Goal: Information Seeking & Learning: Learn about a topic

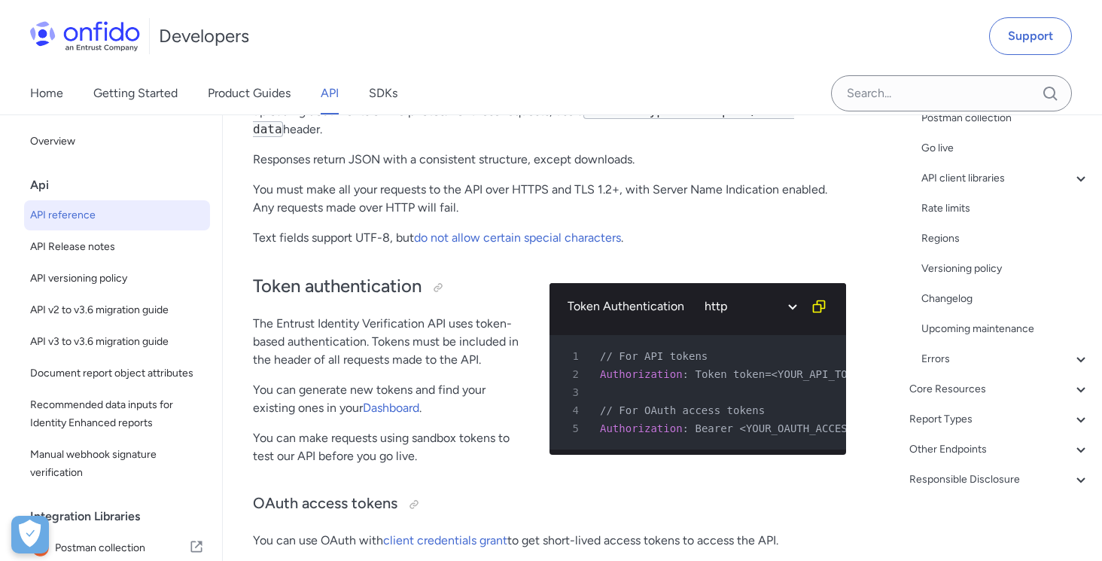
scroll to position [452, 0]
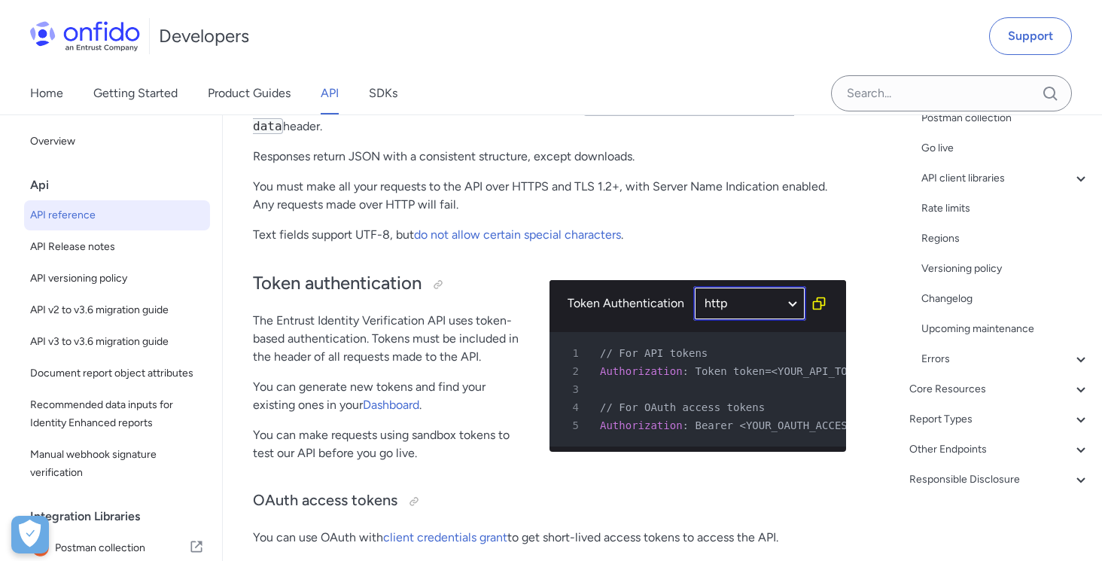
click at [794, 308] on select "ruby python php javascript java http bash" at bounding box center [749, 303] width 113 height 35
select select "bash"
click at [693, 286] on select "ruby python php javascript java http bash" at bounding box center [749, 303] width 113 height 35
select select "bash"
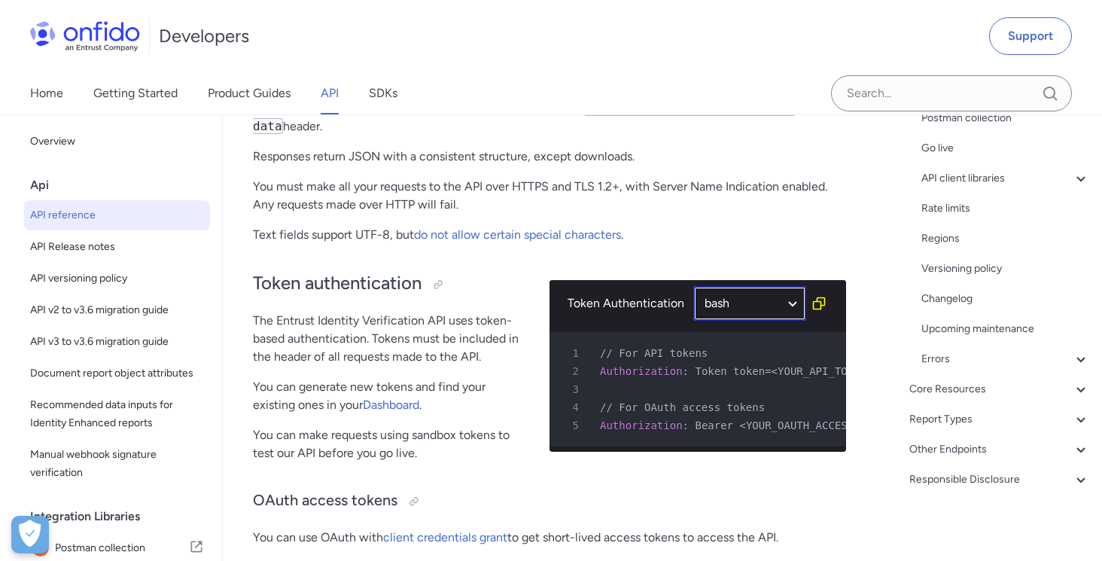
select select "bash"
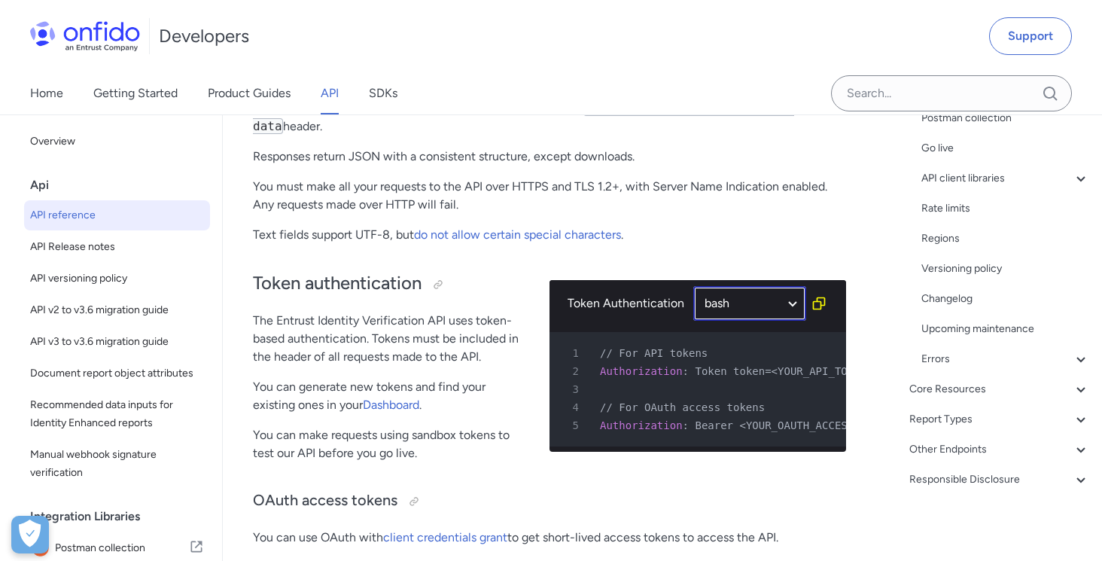
select select "bash"
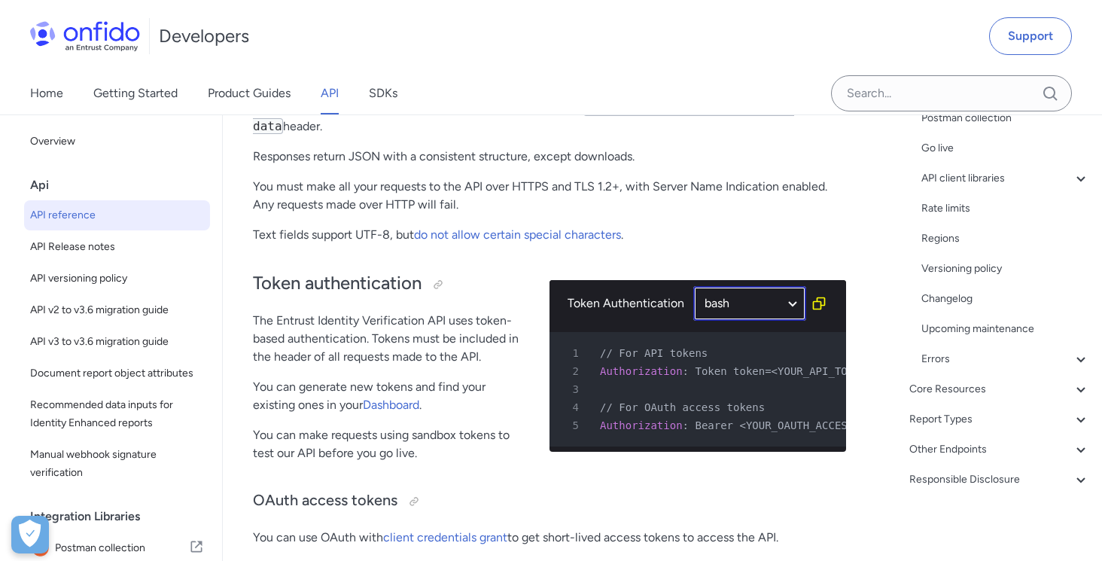
select select "bash"
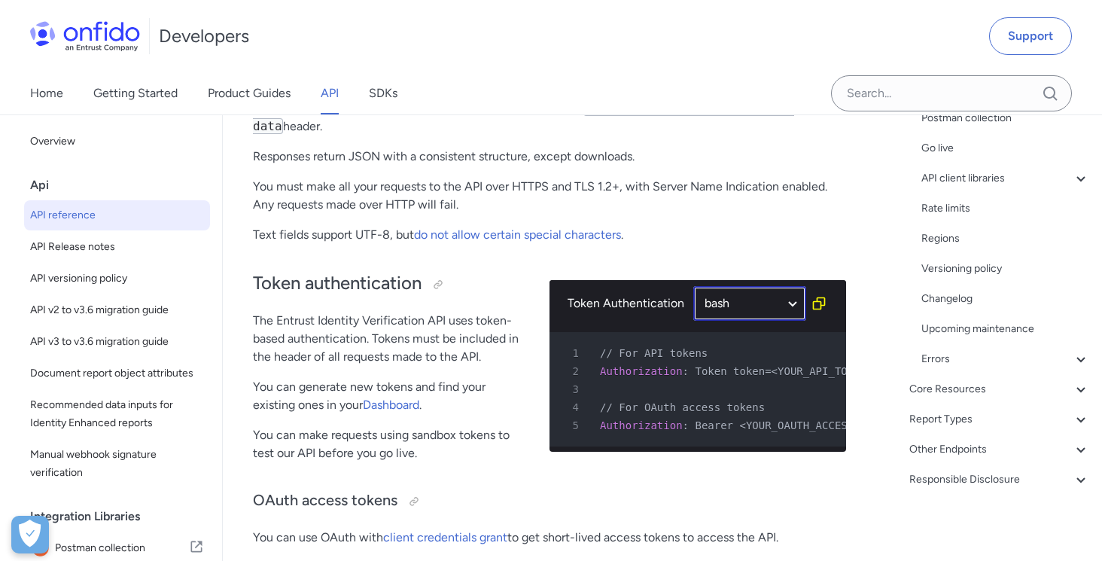
select select "bash"
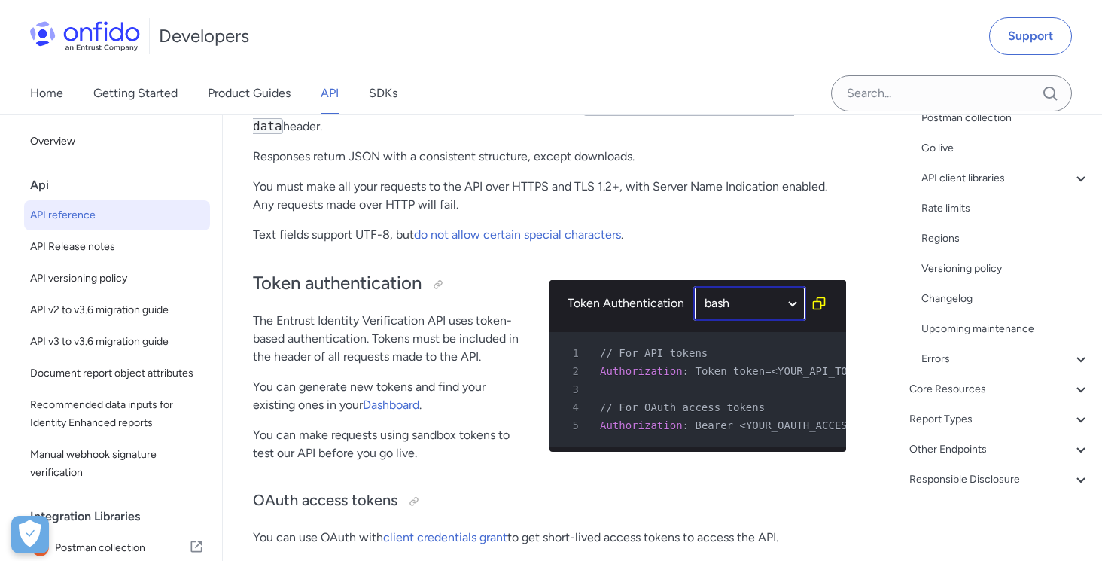
select select "bash"
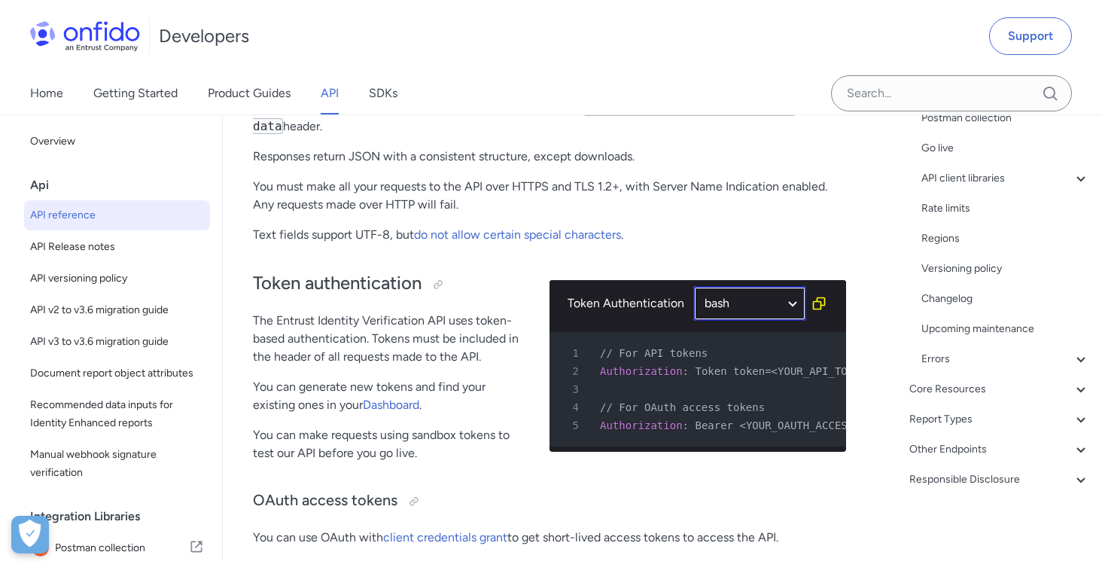
select select "bash"
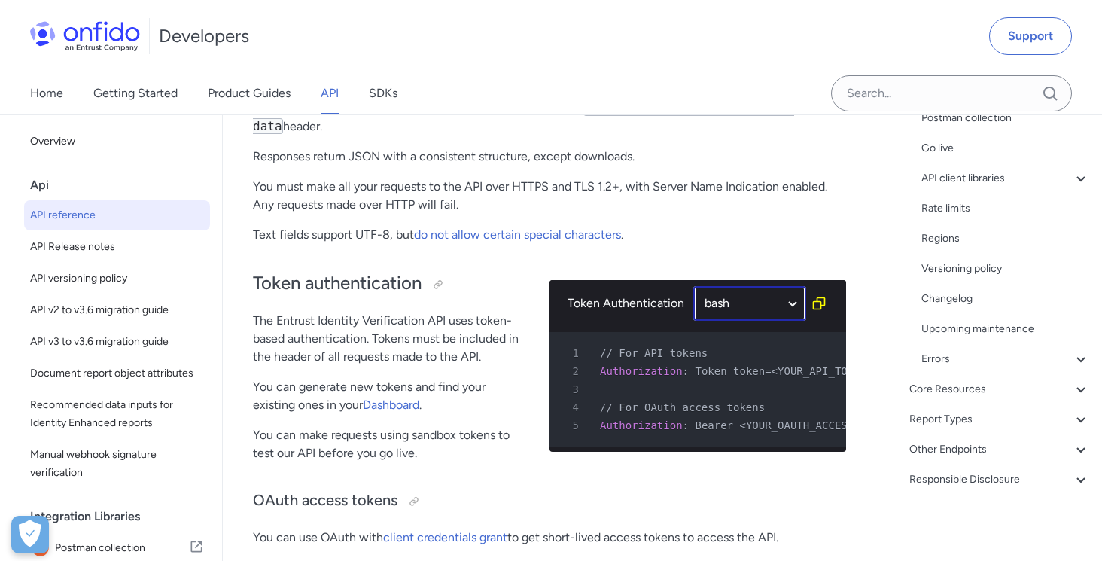
select select "bash"
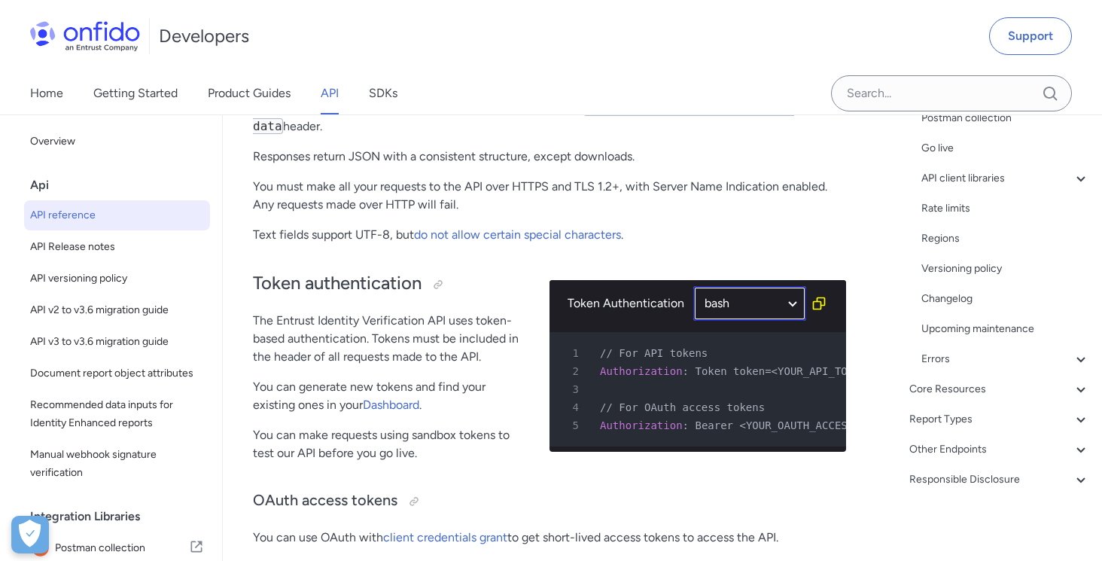
select select "bash"
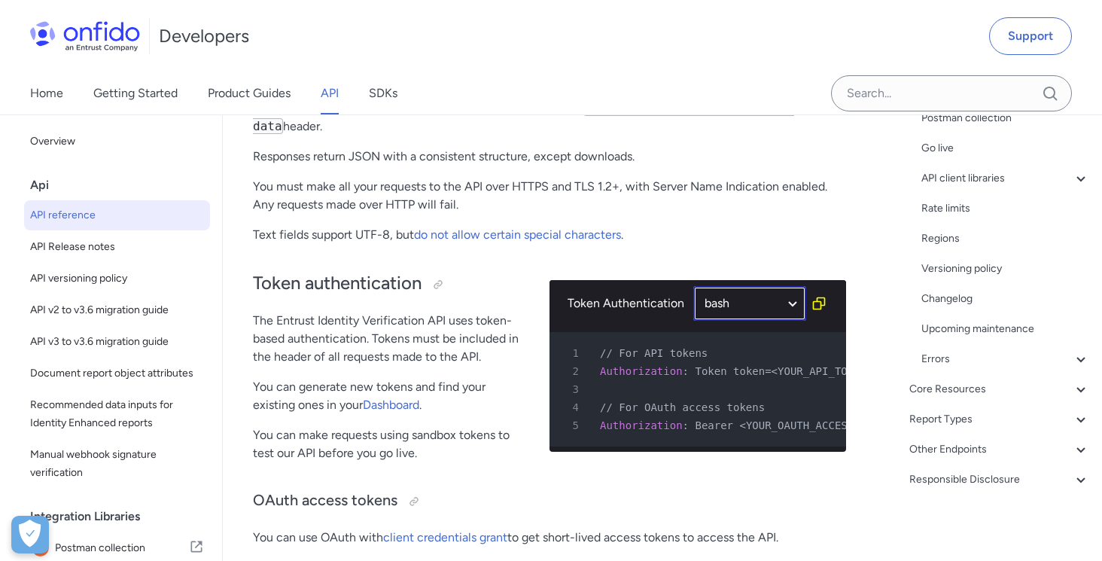
select select "bash"
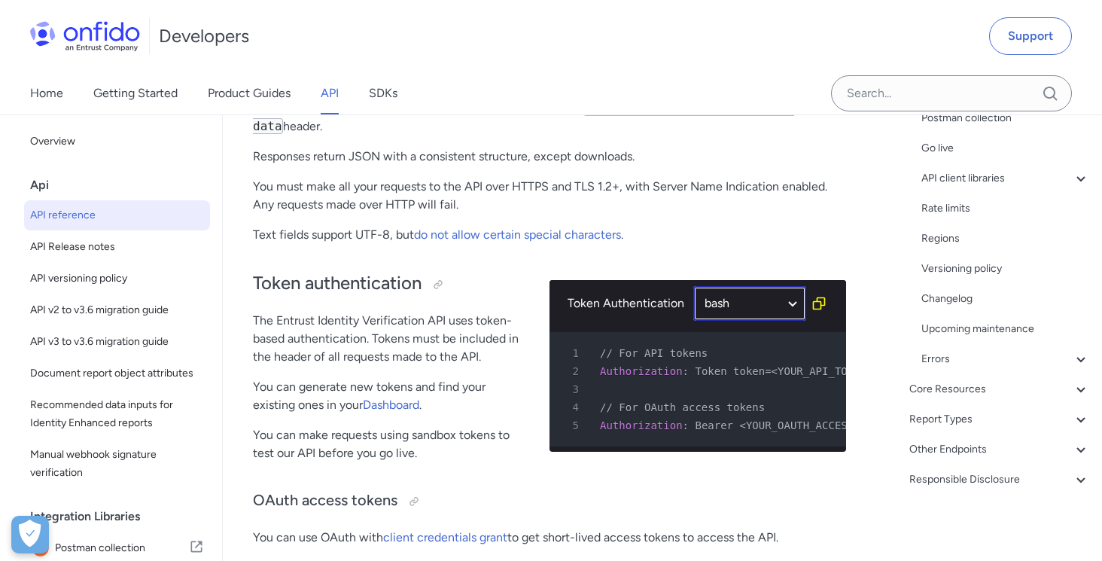
select select "bash"
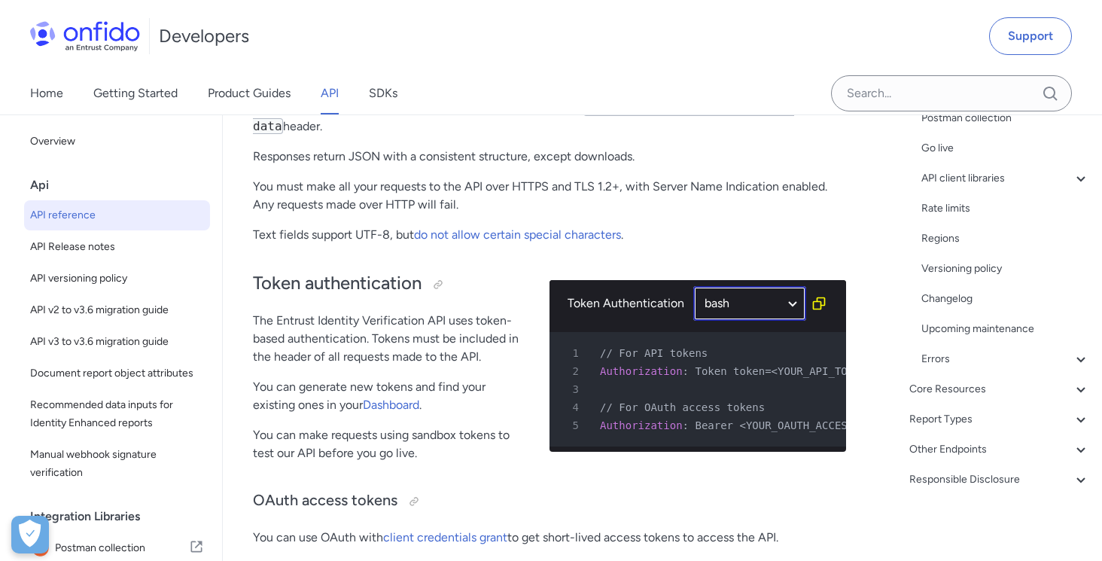
select select "bash"
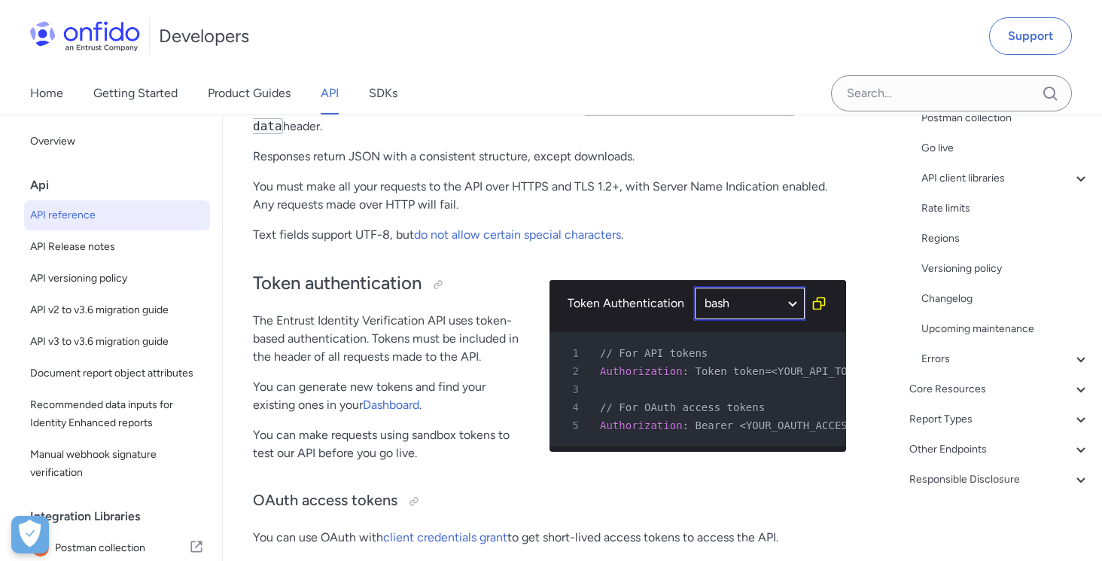
select select "bash"
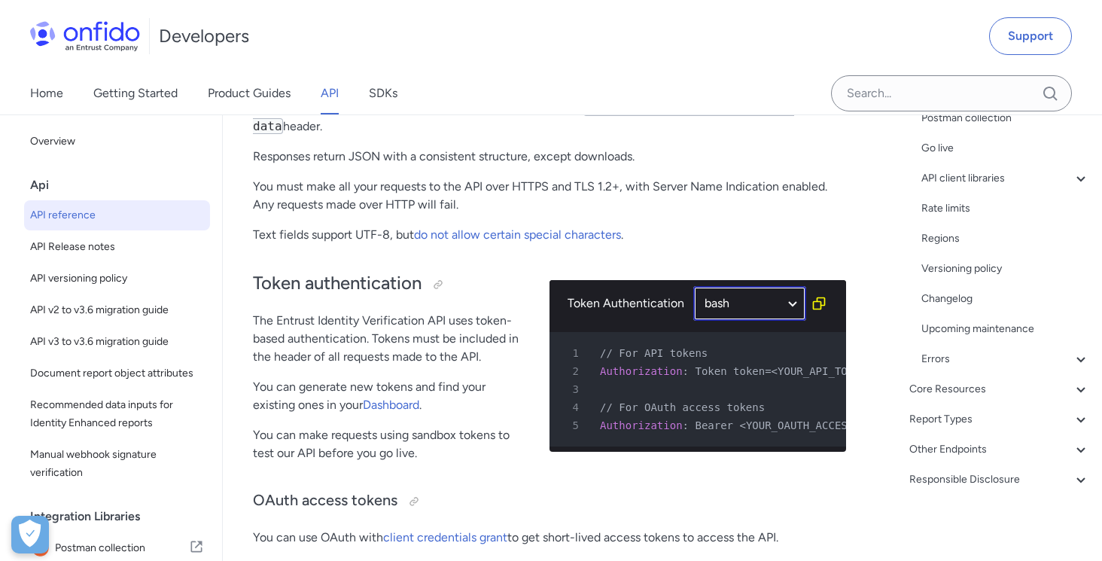
select select "bash"
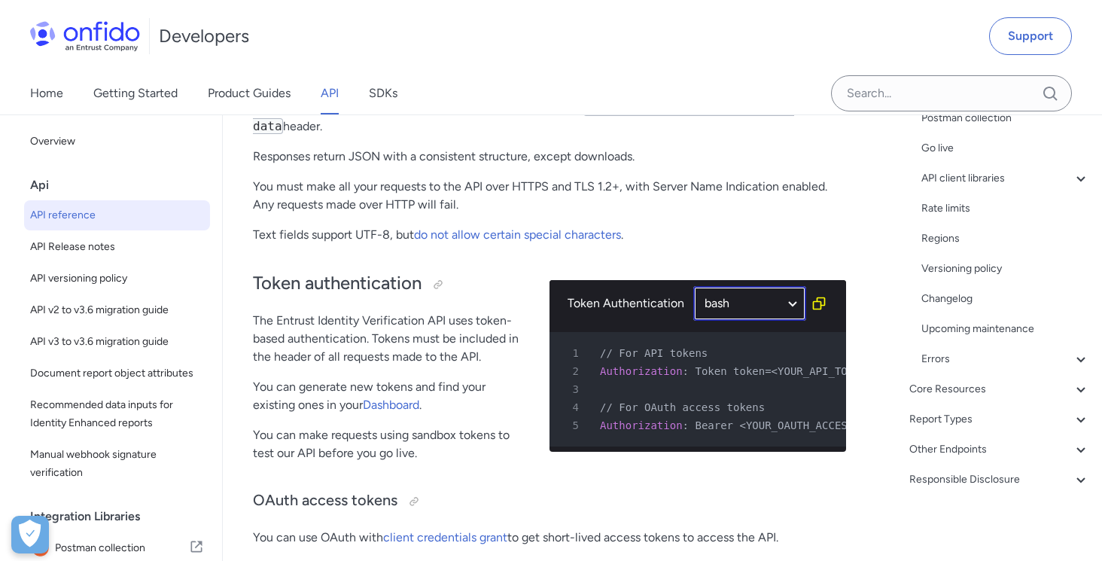
select select "bash"
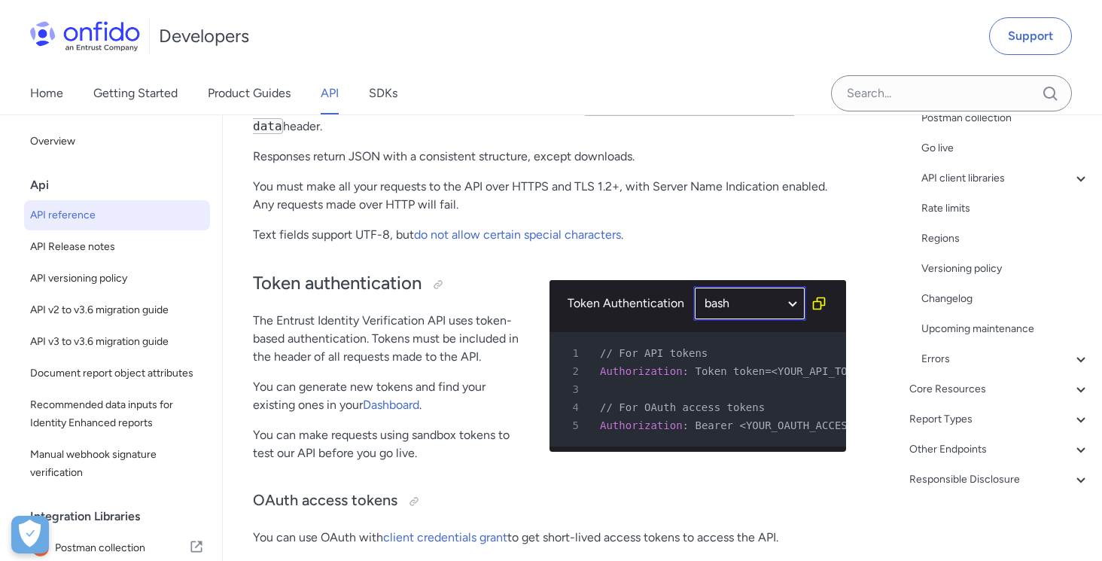
select select "bash"
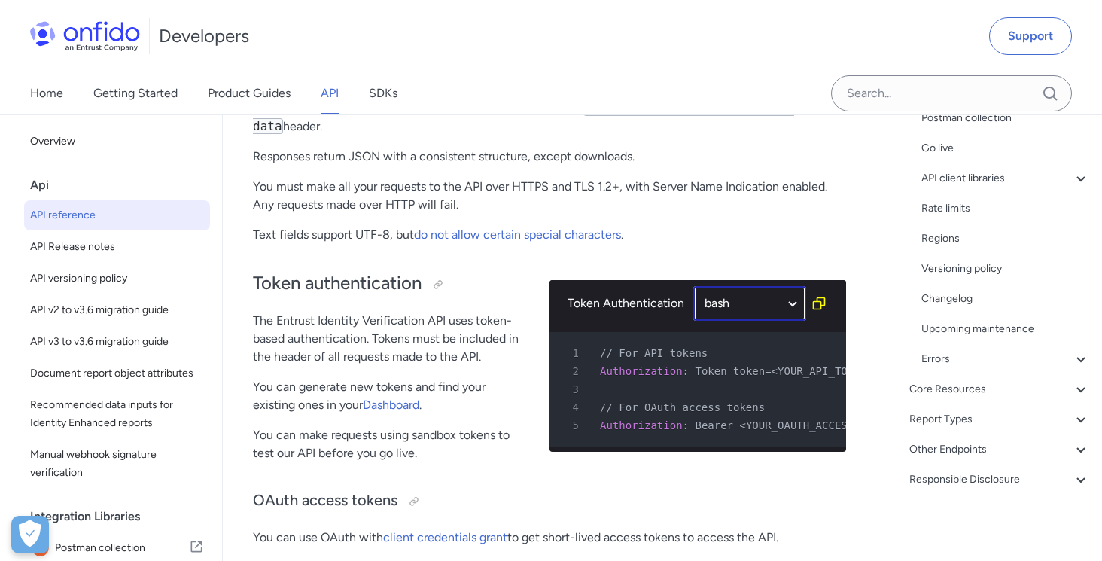
select select "bash"
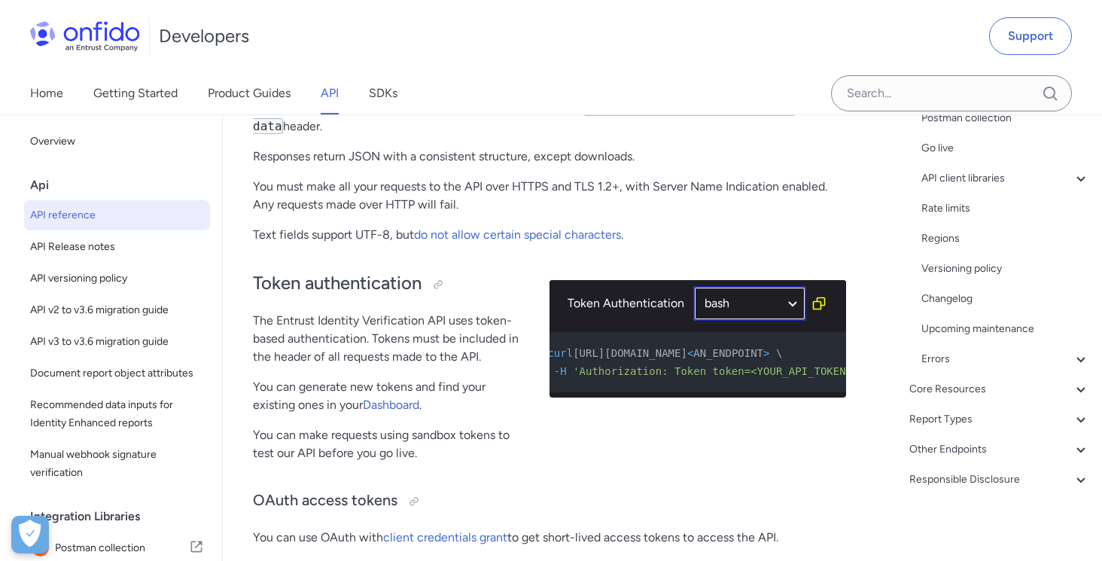
scroll to position [0, 60]
click at [796, 305] on select "ruby python php javascript java http bash" at bounding box center [749, 303] width 113 height 35
select select "python"
click at [693, 286] on select "ruby python php javascript java http bash" at bounding box center [749, 303] width 113 height 35
select select "python"
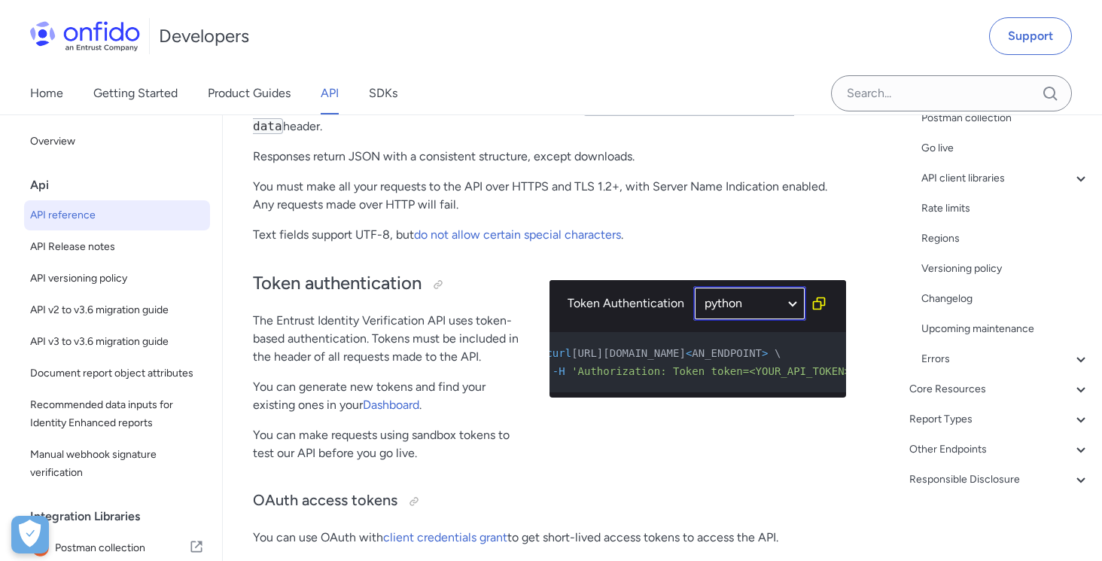
select select "http"
select select "python"
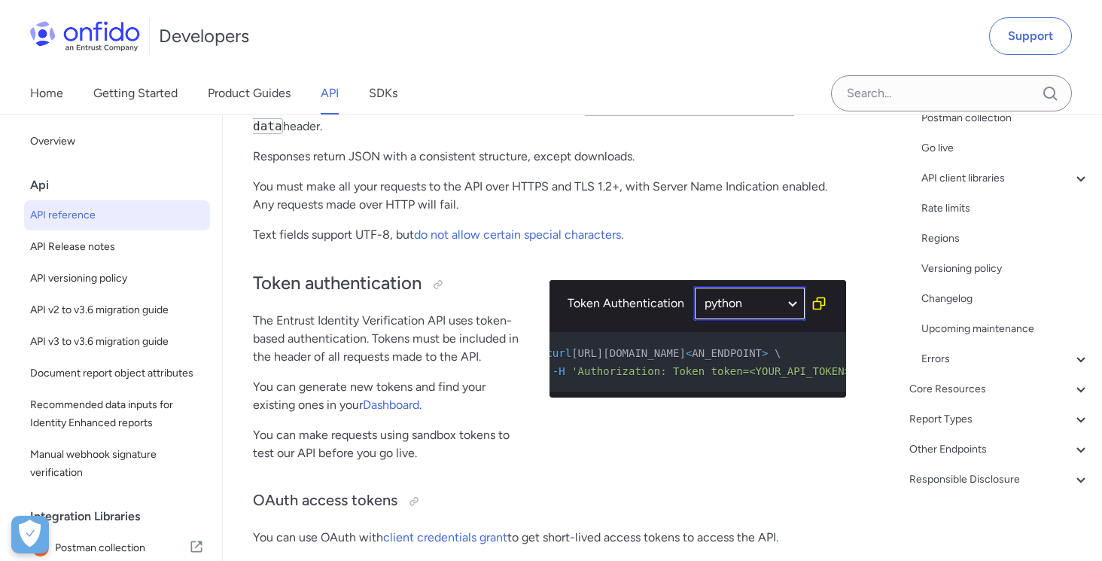
select select "python"
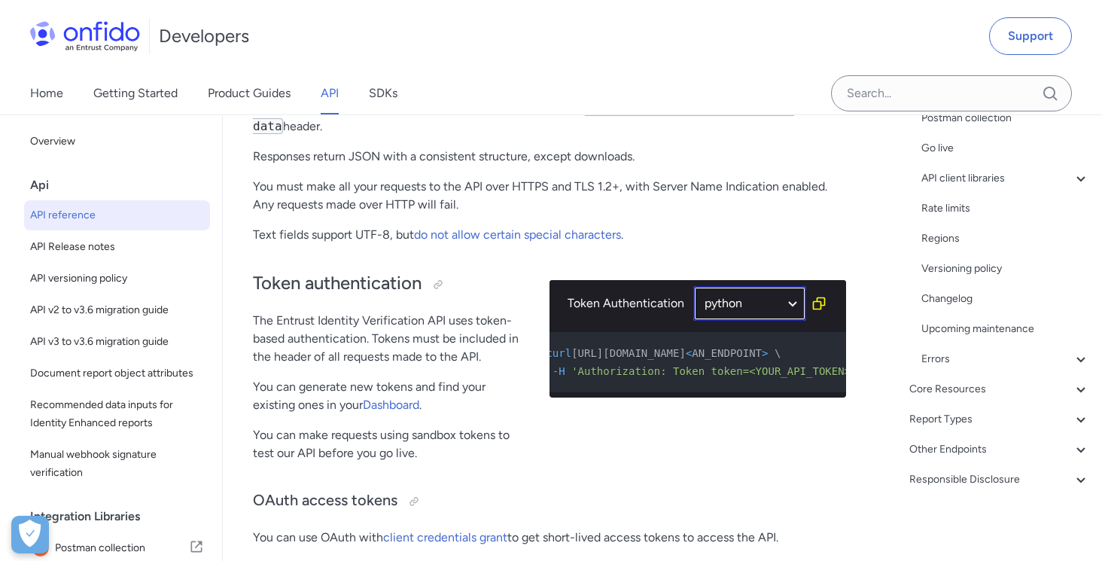
select select "python"
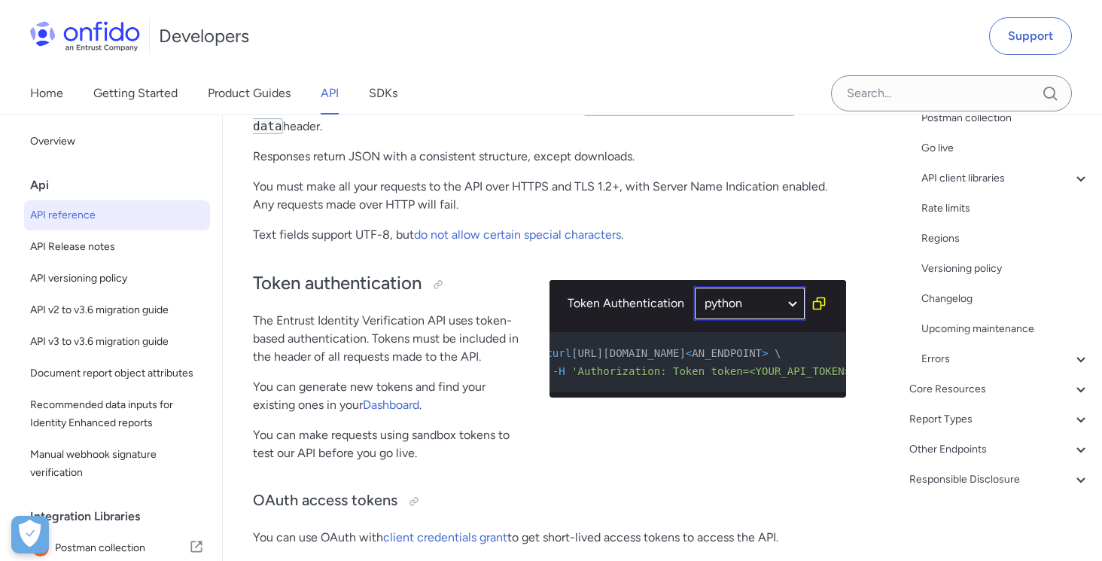
select select "python"
select select "http"
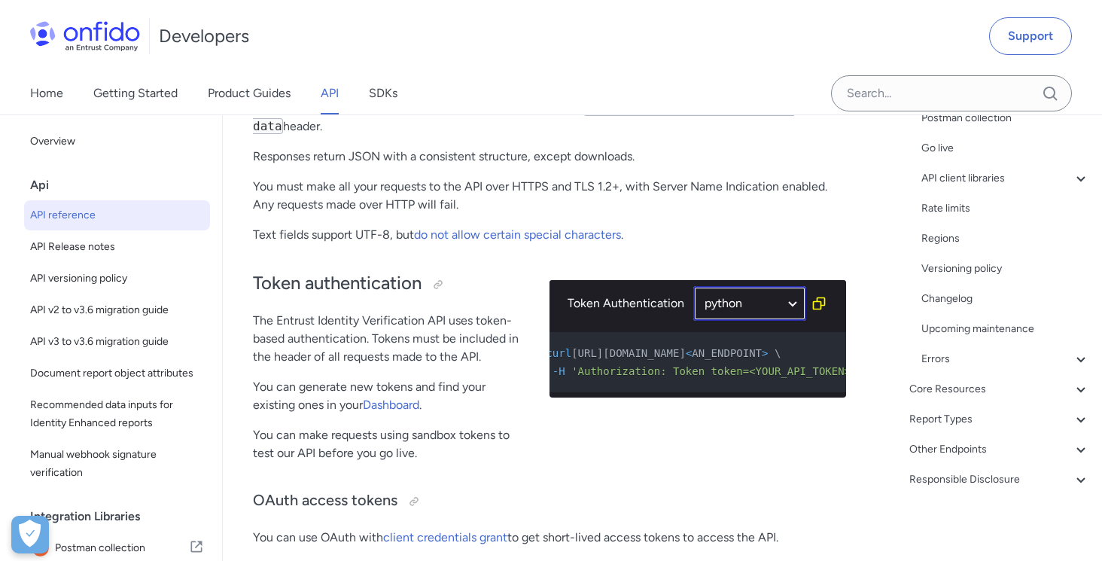
select select "http"
select select "python"
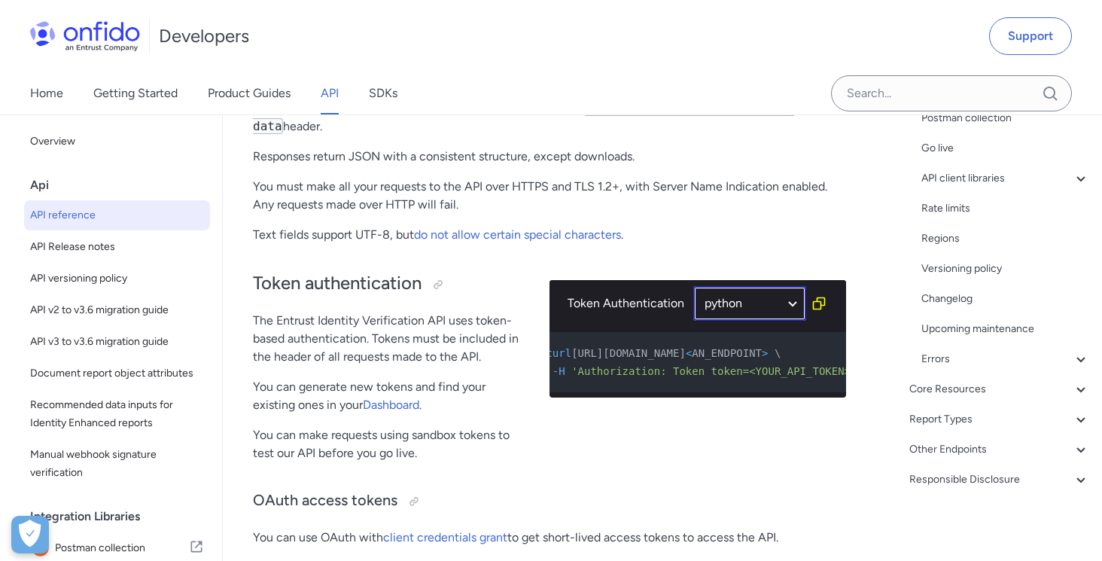
select select "python"
select select "http"
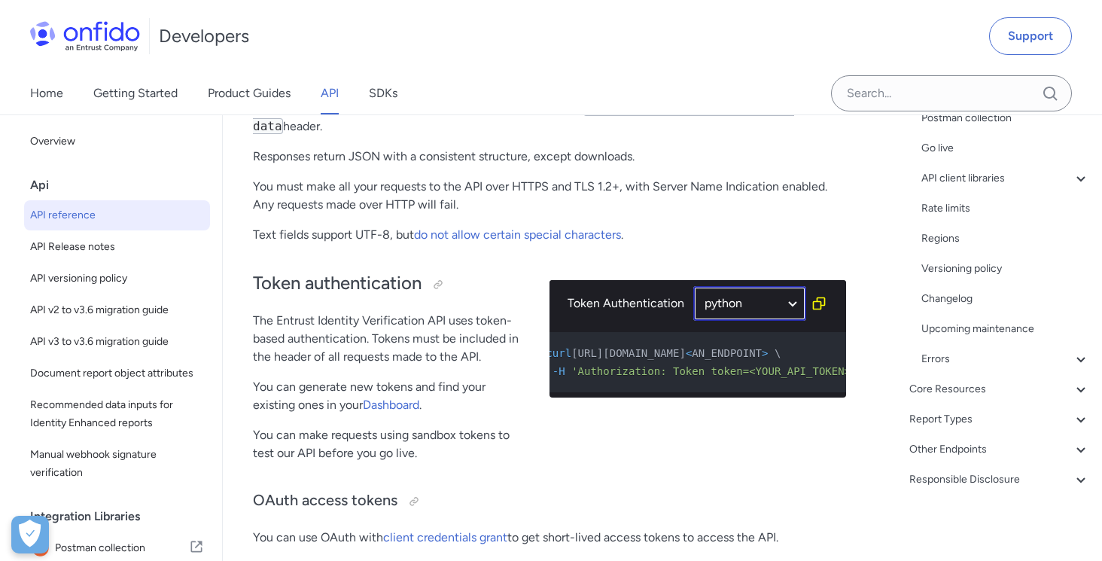
select select "http"
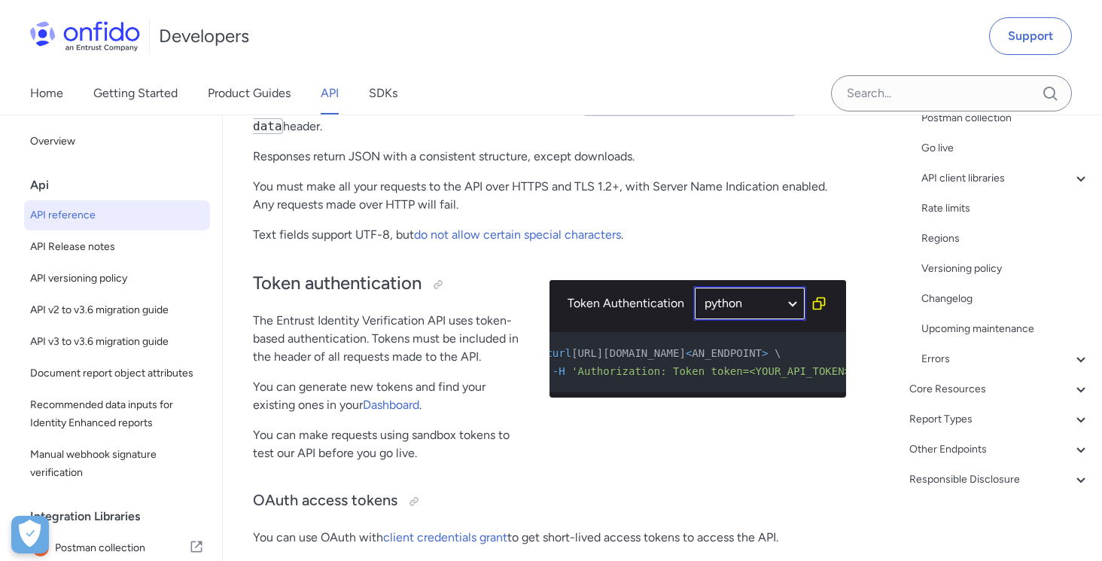
select select "http"
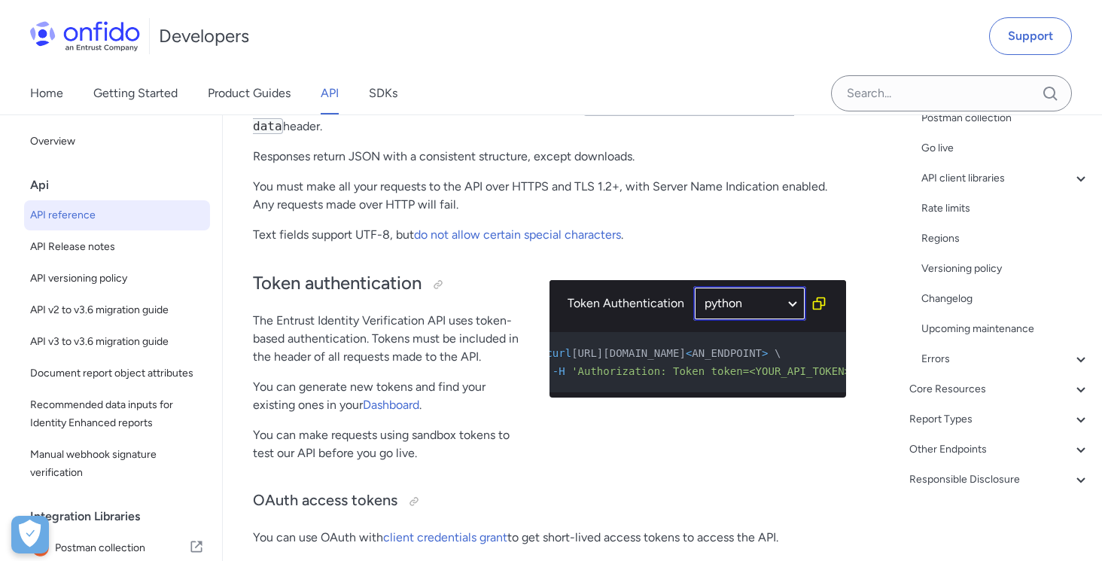
select select "http"
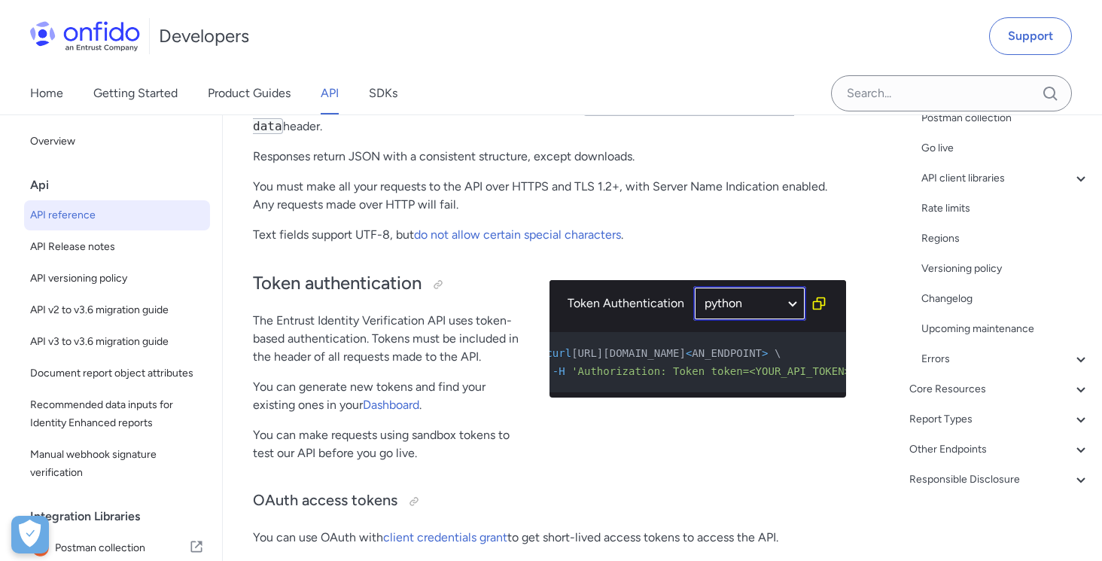
select select "http"
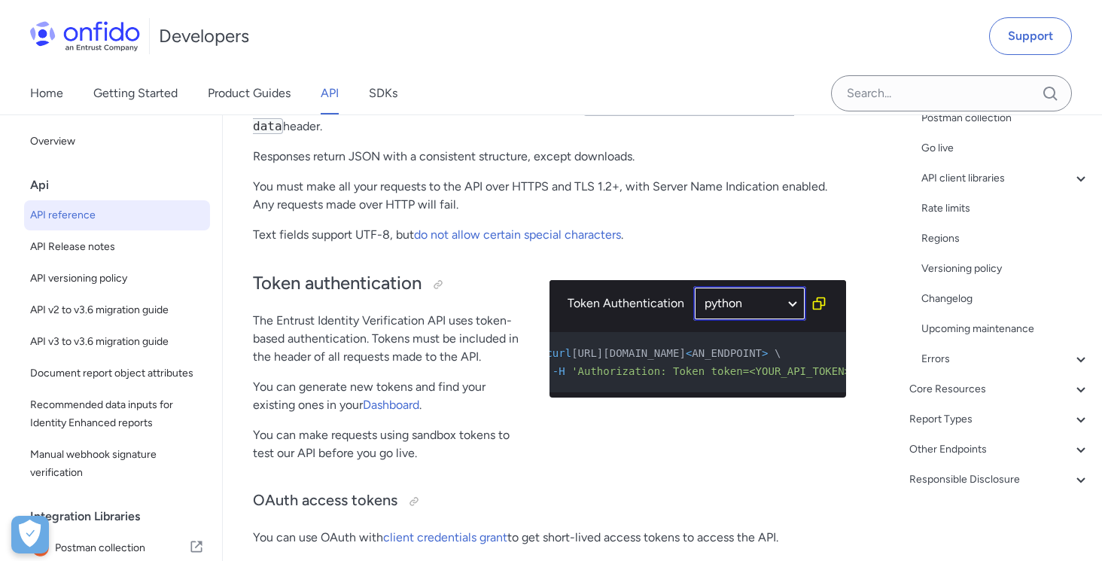
select select "http"
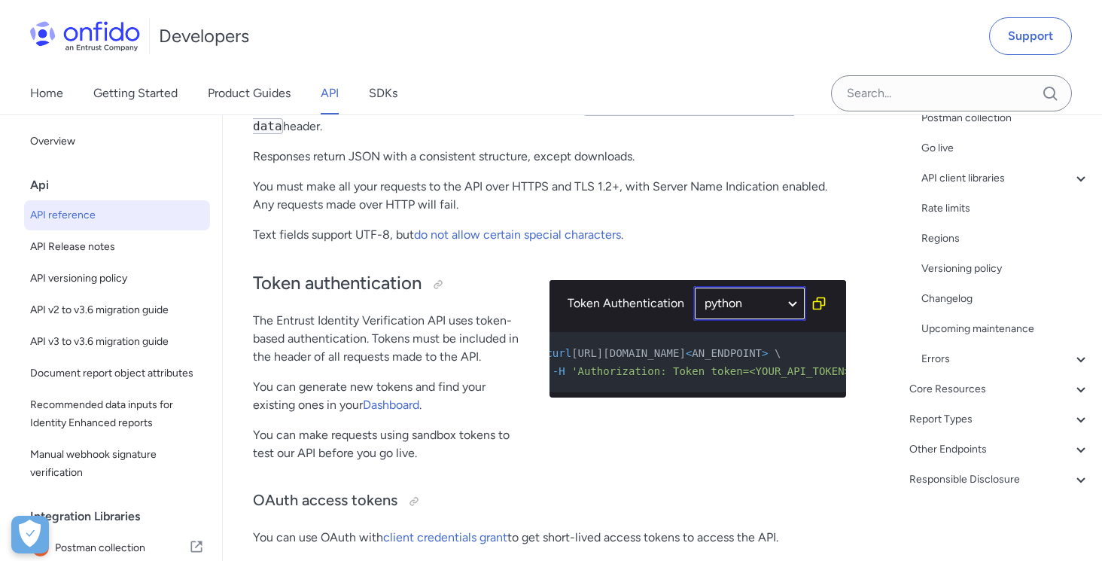
select select "http"
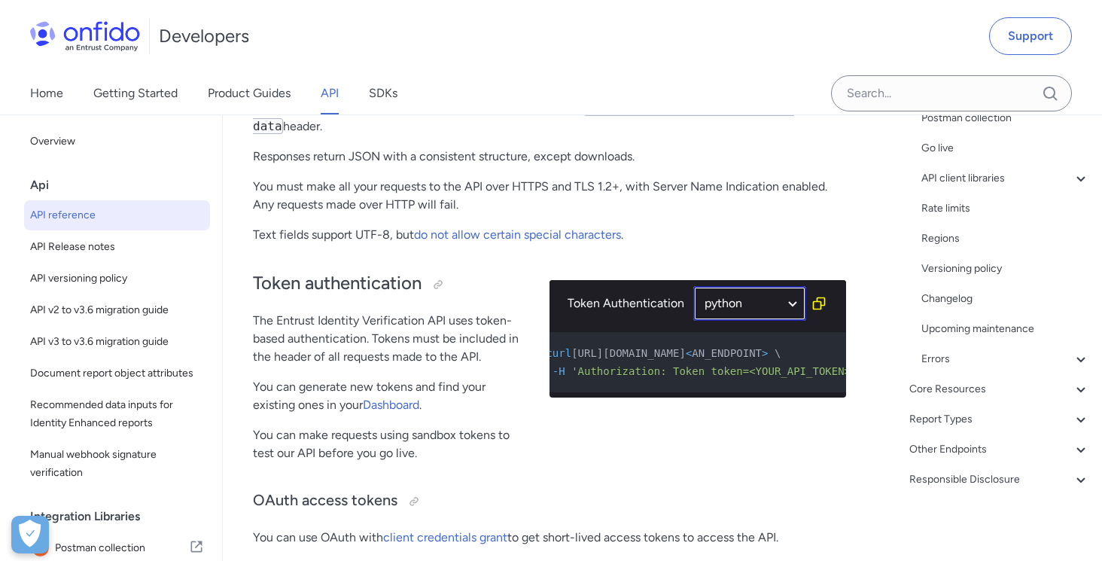
select select "http"
select select "python"
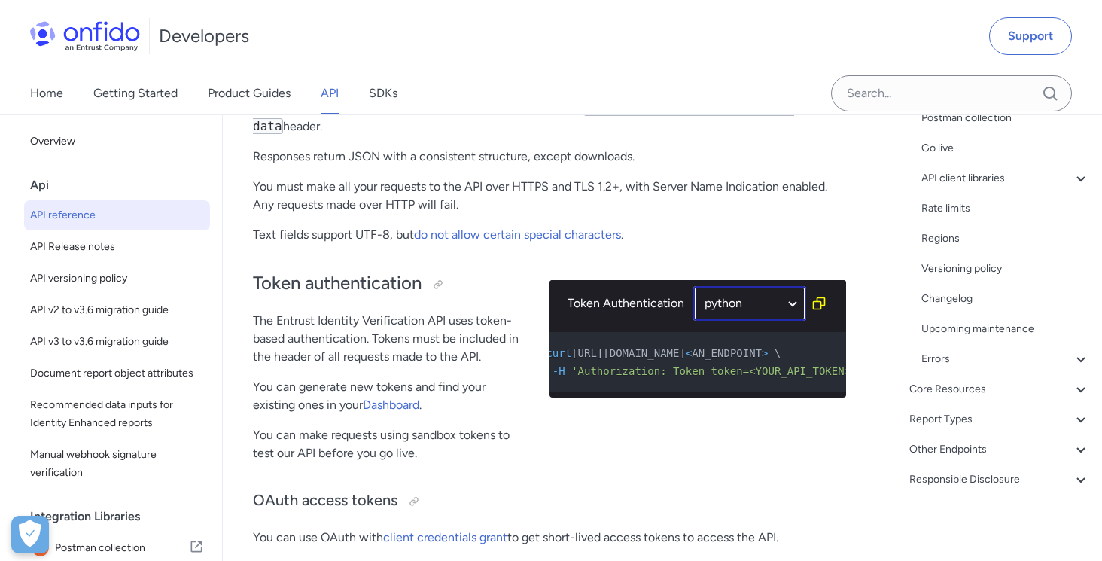
select select "python"
select select "http"
select select "python"
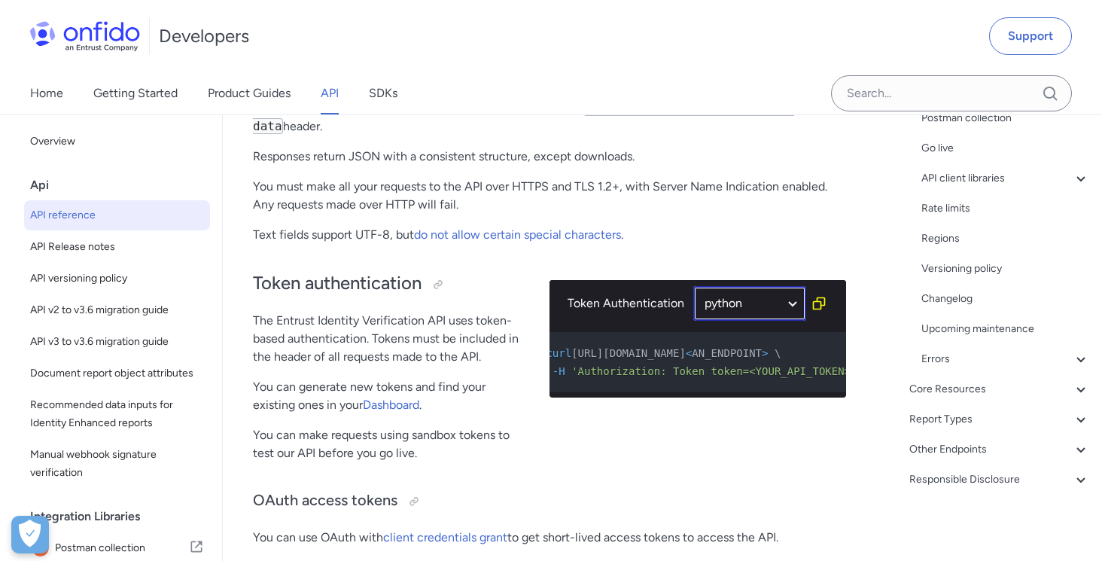
select select "http"
select select "python"
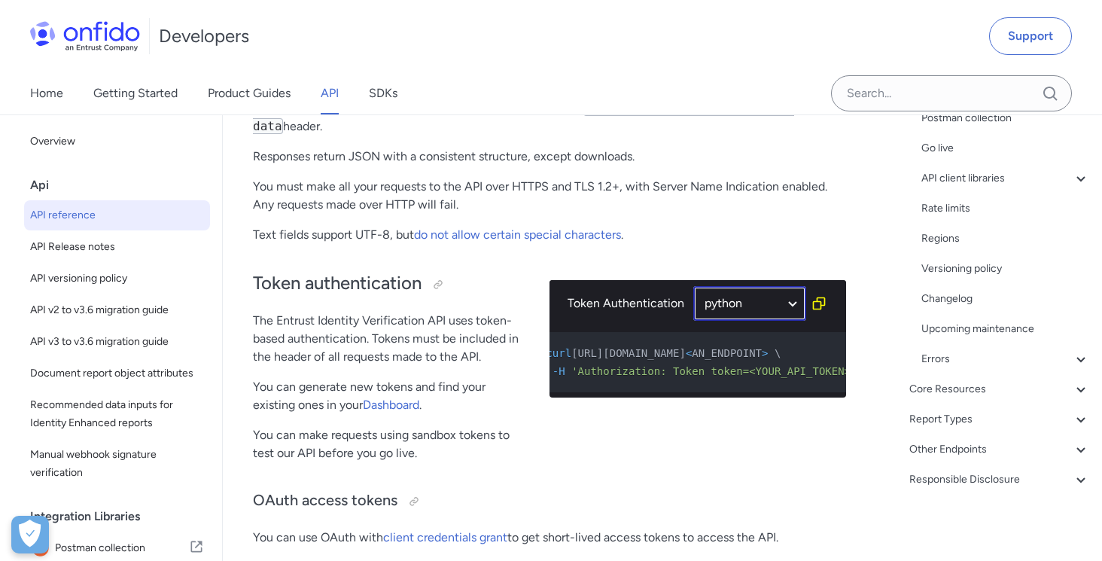
select select "python"
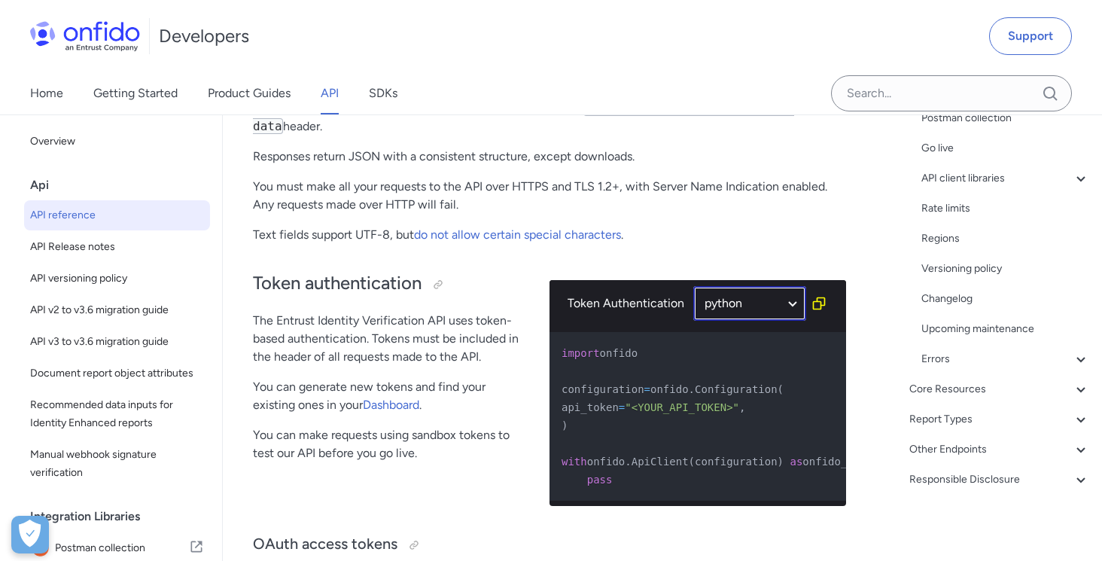
scroll to position [0, 46]
click at [795, 305] on select "ruby python php javascript java http bash" at bounding box center [749, 303] width 113 height 35
select select "http"
click at [693, 286] on select "ruby python php javascript java http bash" at bounding box center [749, 303] width 113 height 35
select select "http"
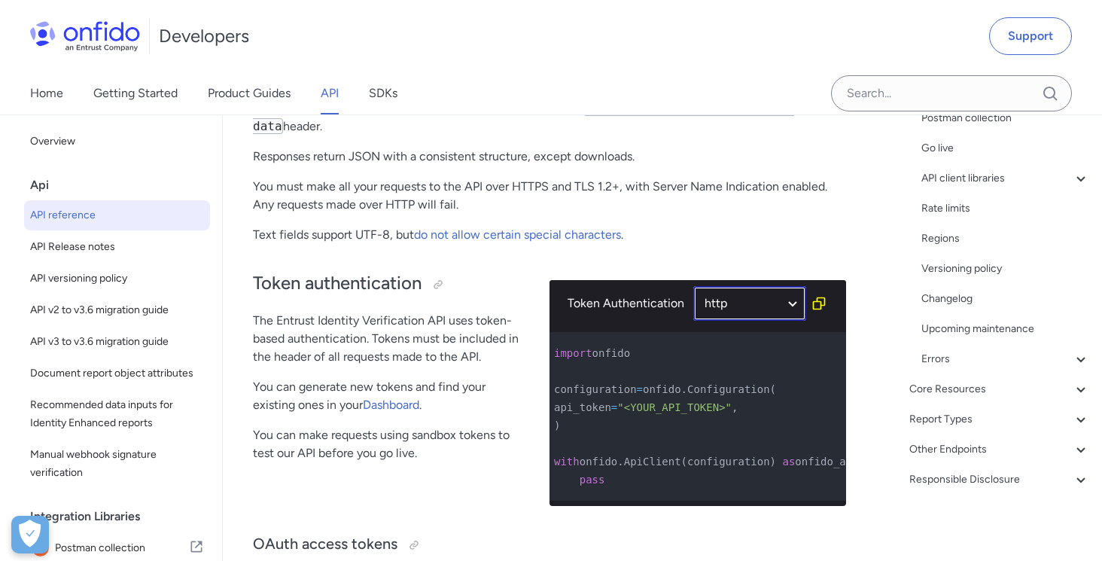
select select "http"
select select "ruby"
select select "http"
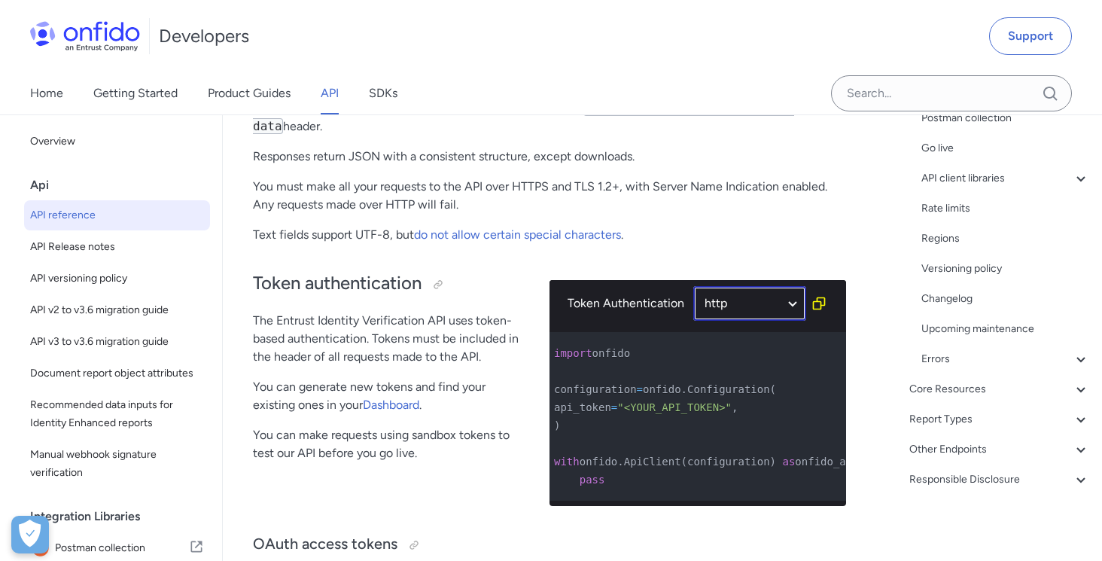
select select "http"
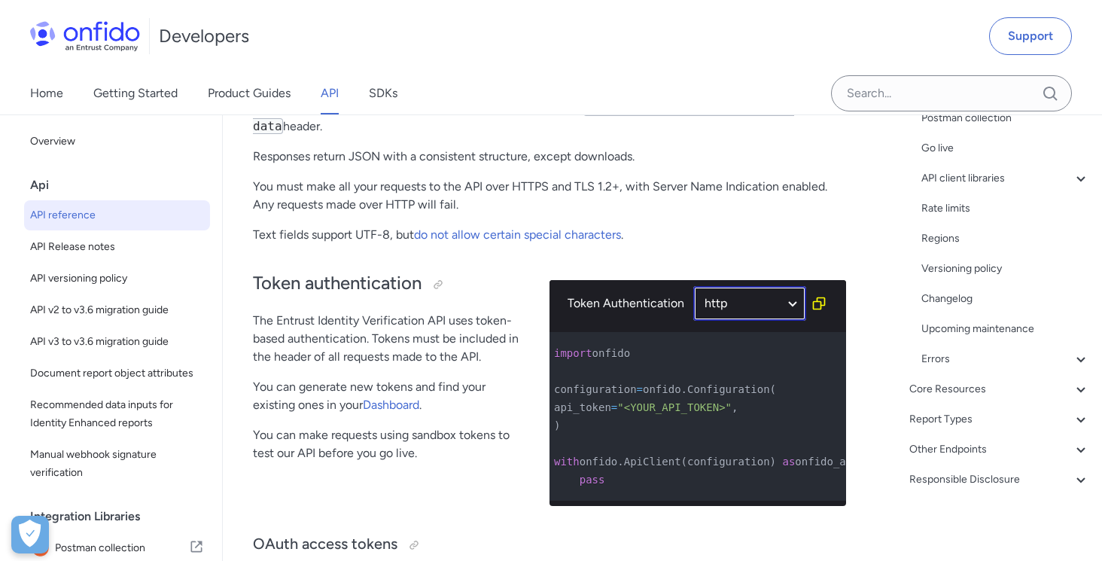
select select "http"
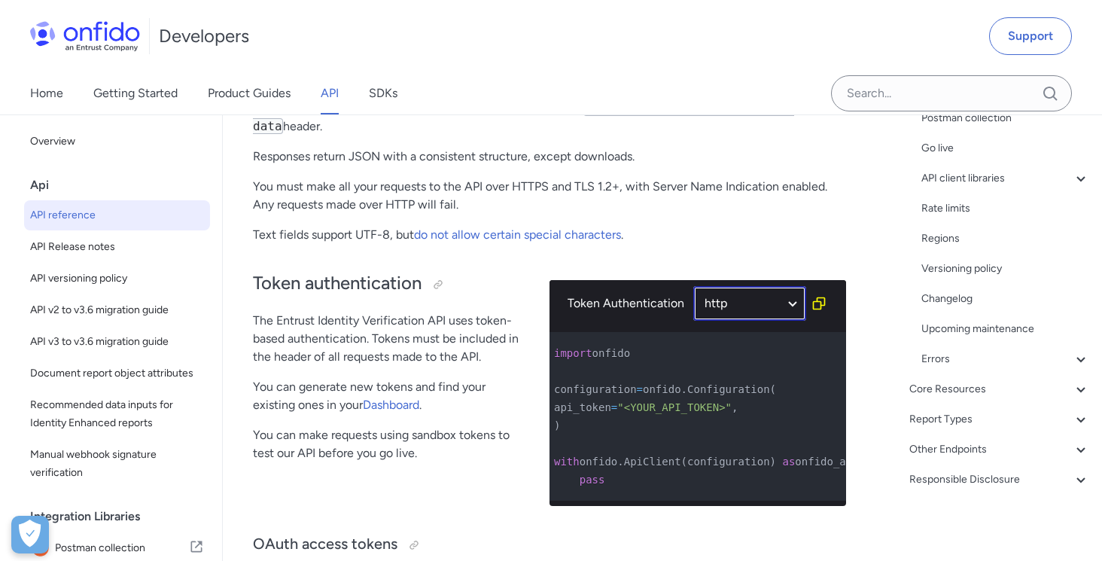
select select "http"
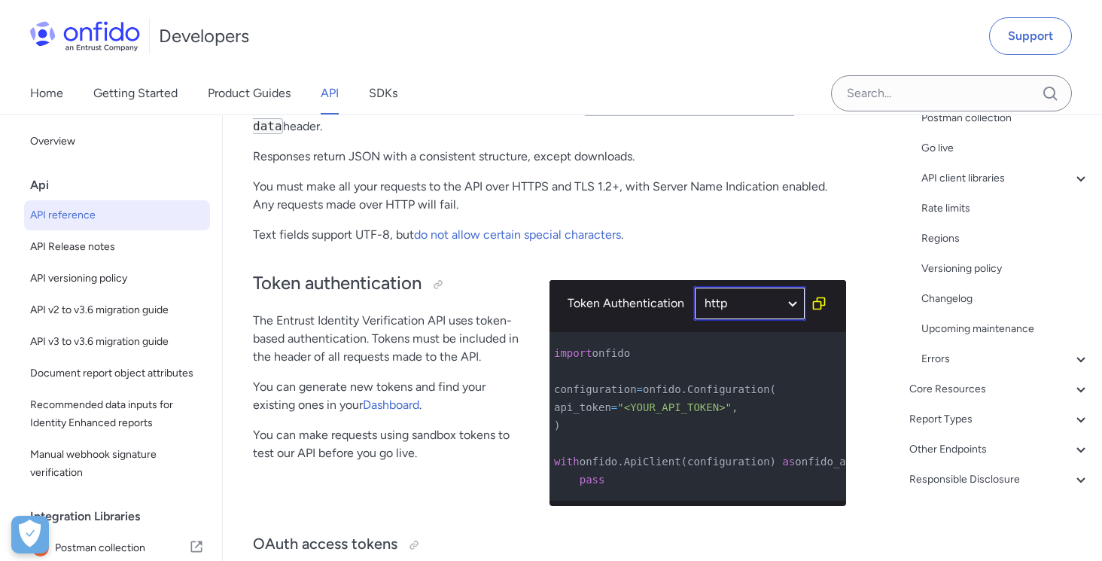
select select "http"
select select "ruby"
select select "http"
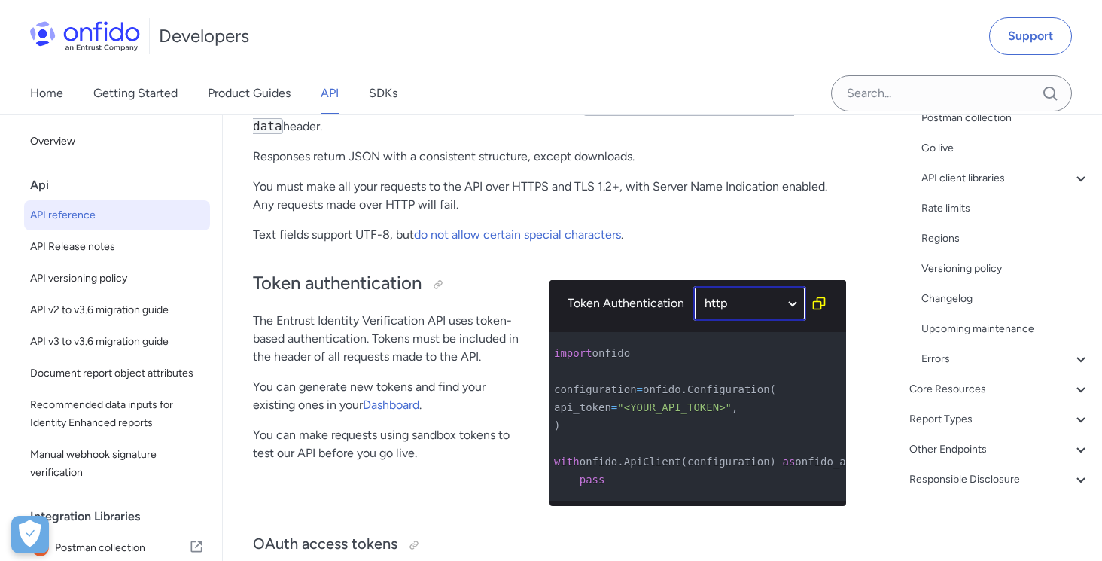
select select "http"
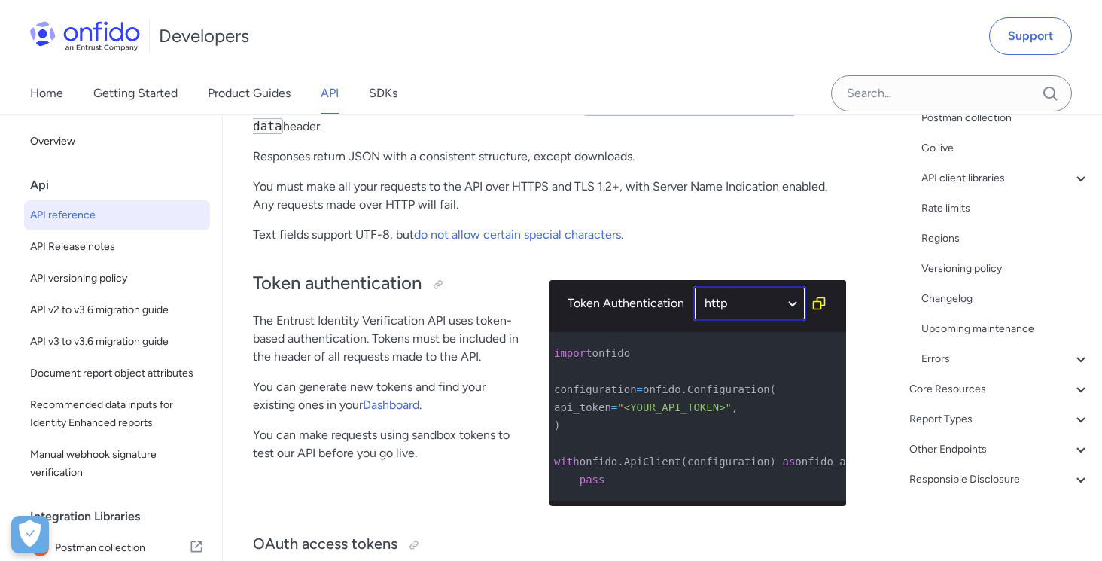
select select "http"
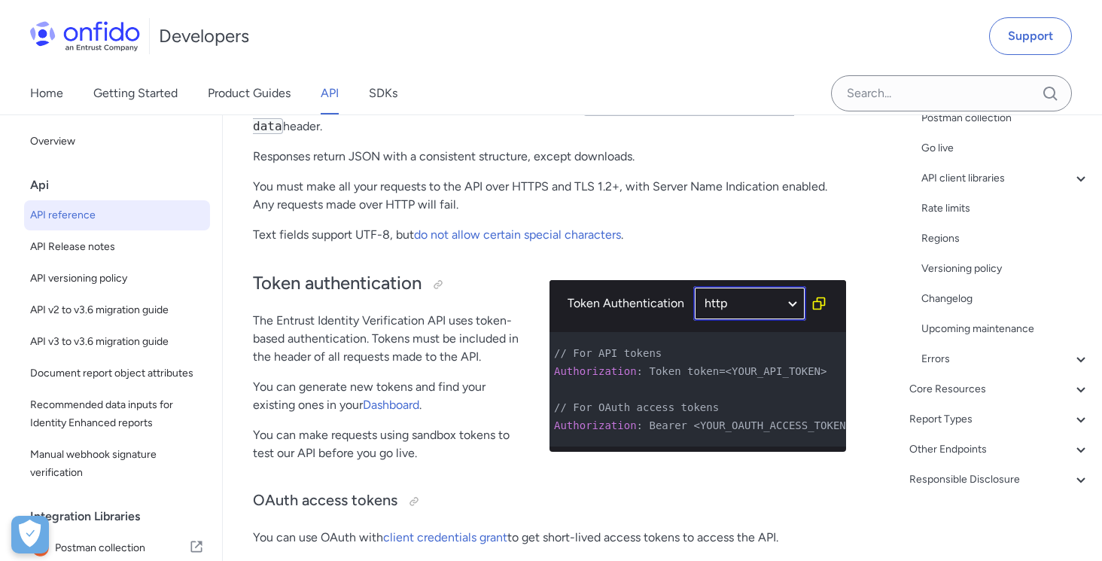
click at [791, 312] on select "ruby python php javascript java http bash" at bounding box center [749, 303] width 113 height 35
click at [693, 287] on select "ruby python php javascript java http bash" at bounding box center [749, 303] width 113 height 35
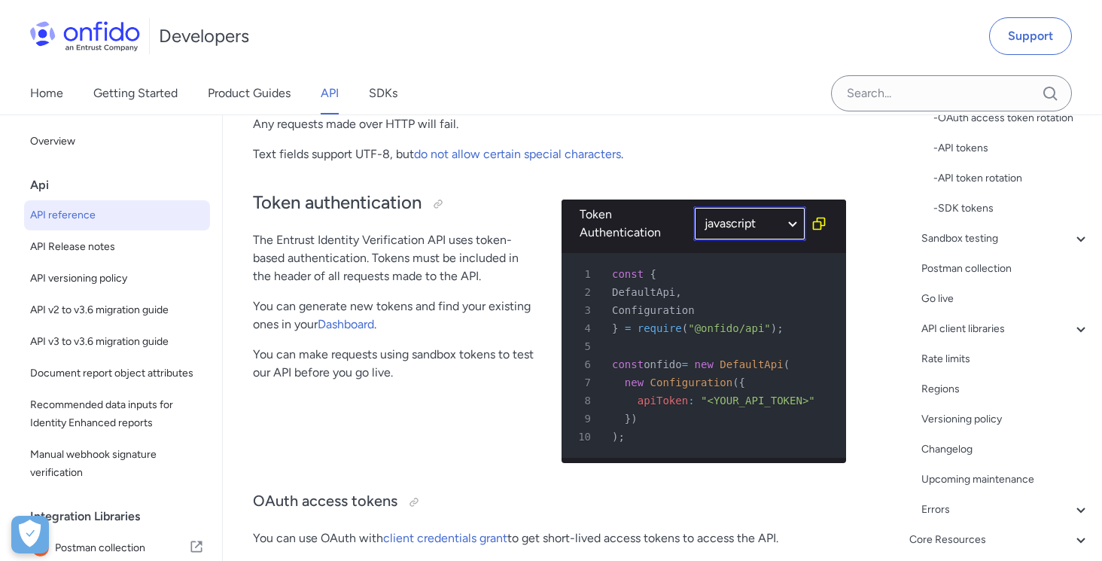
scroll to position [421, 0]
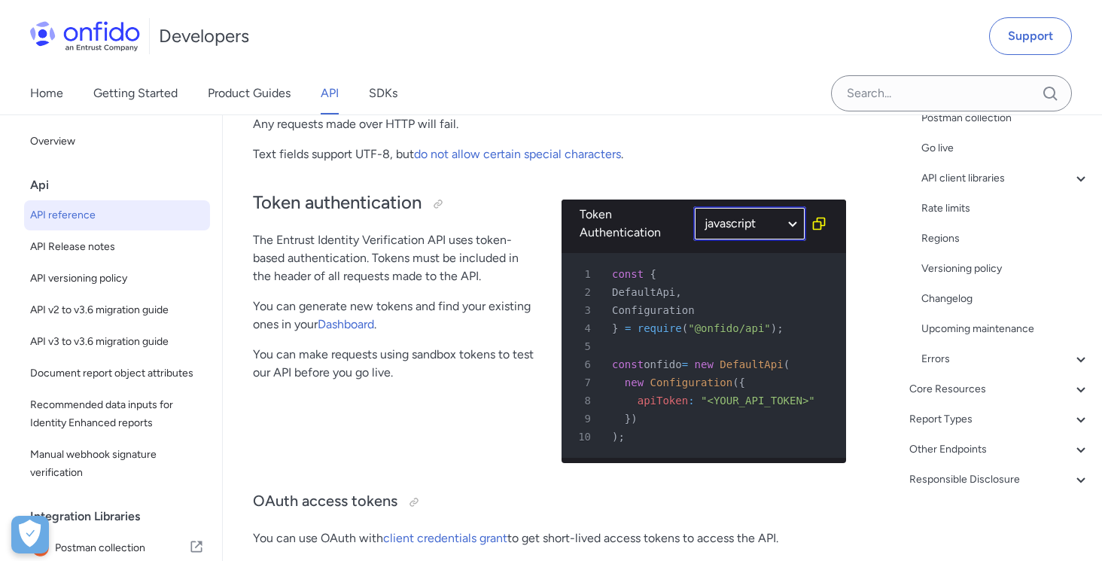
click at [795, 223] on select "ruby python php javascript java http bash" at bounding box center [749, 223] width 113 height 35
click at [693, 206] on select "ruby python php javascript java http bash" at bounding box center [749, 223] width 113 height 35
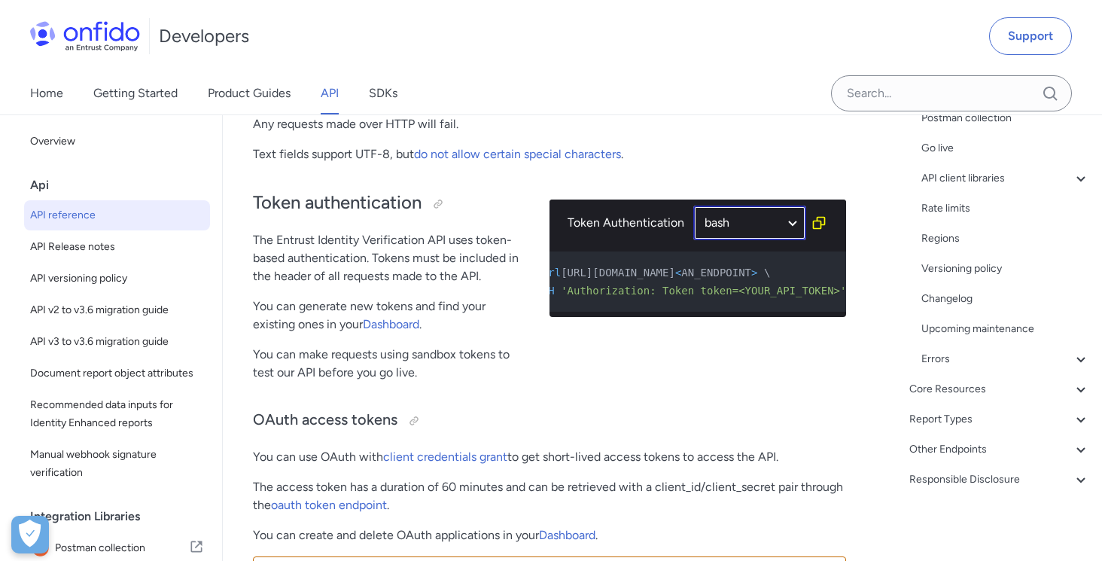
scroll to position [0, 90]
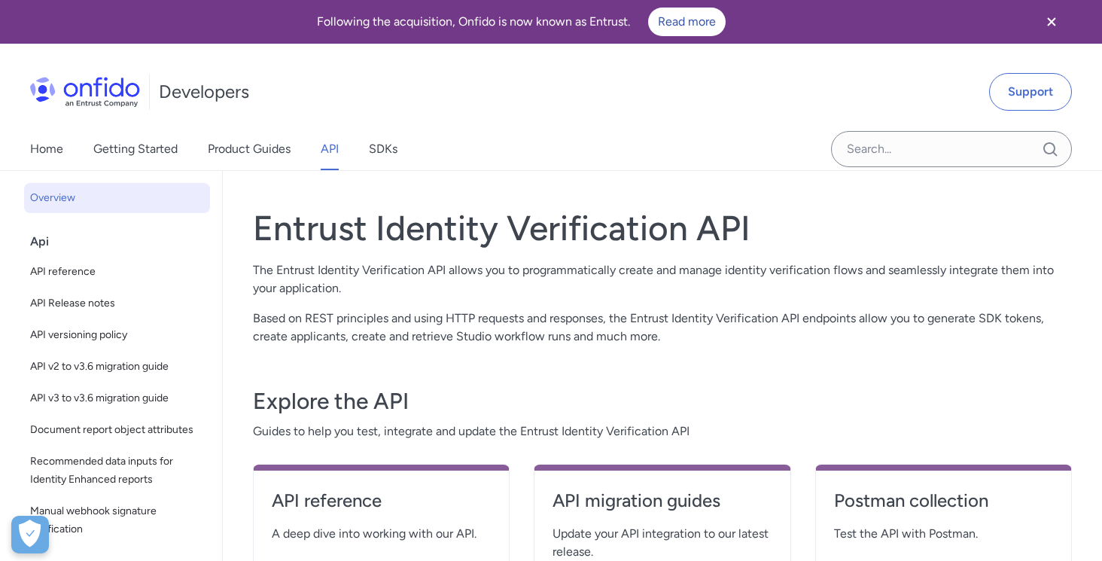
scroll to position [523, 0]
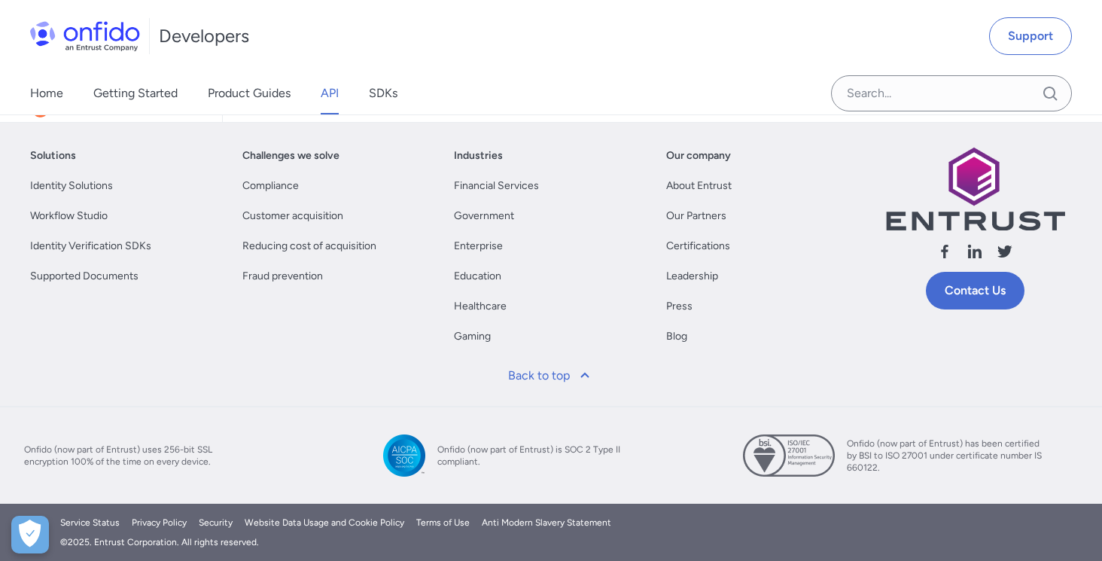
select select "http"
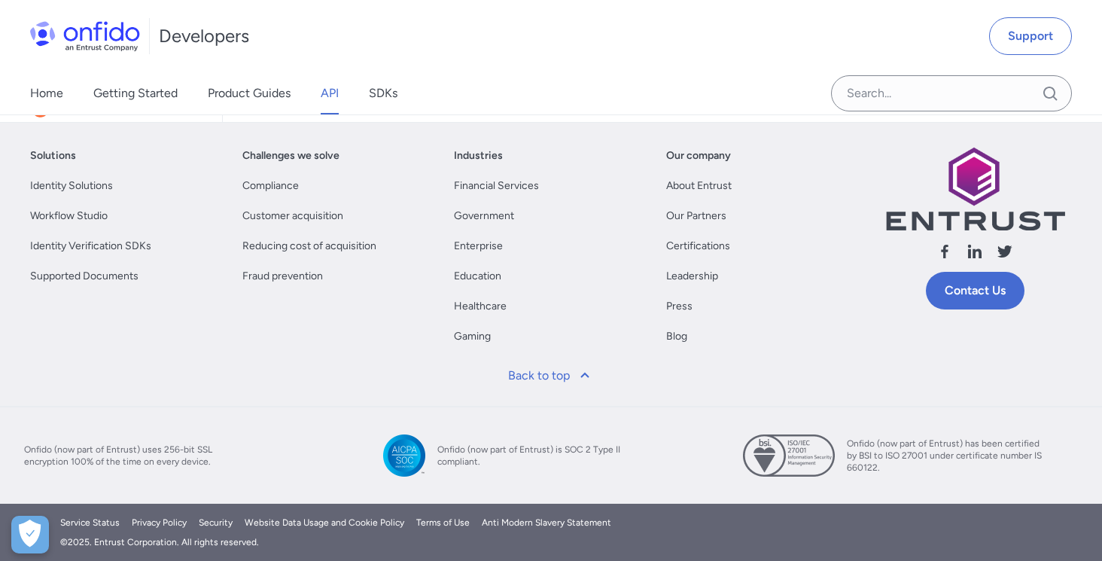
select select "http"
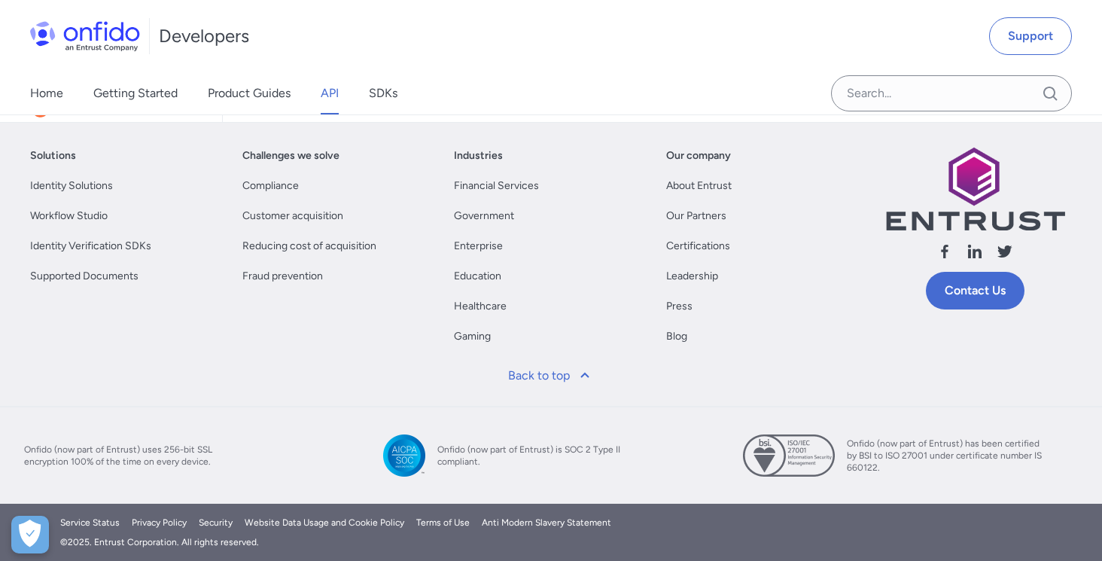
select select "http"
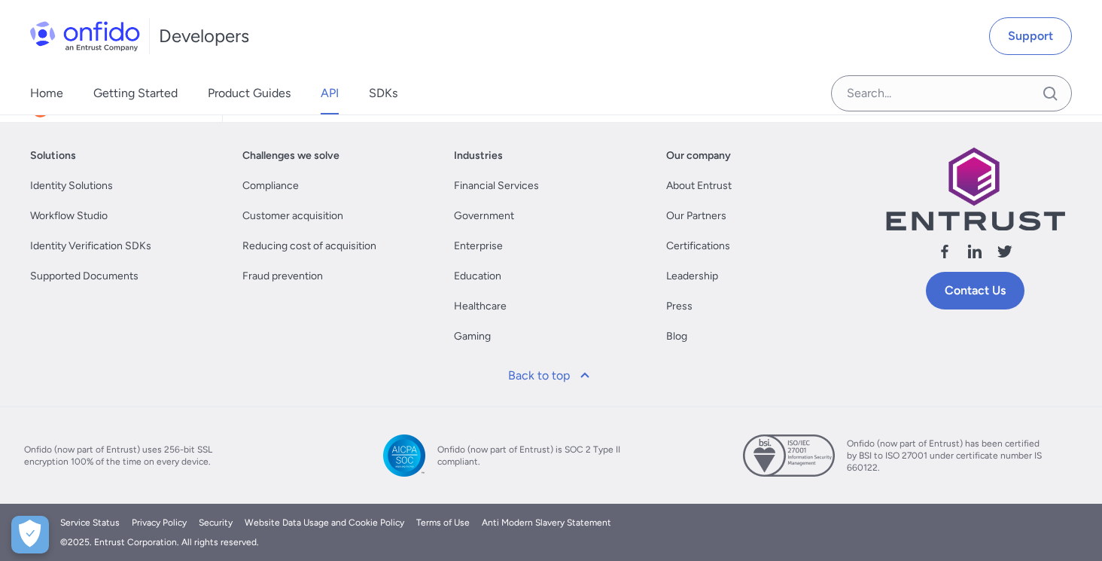
select select "http"
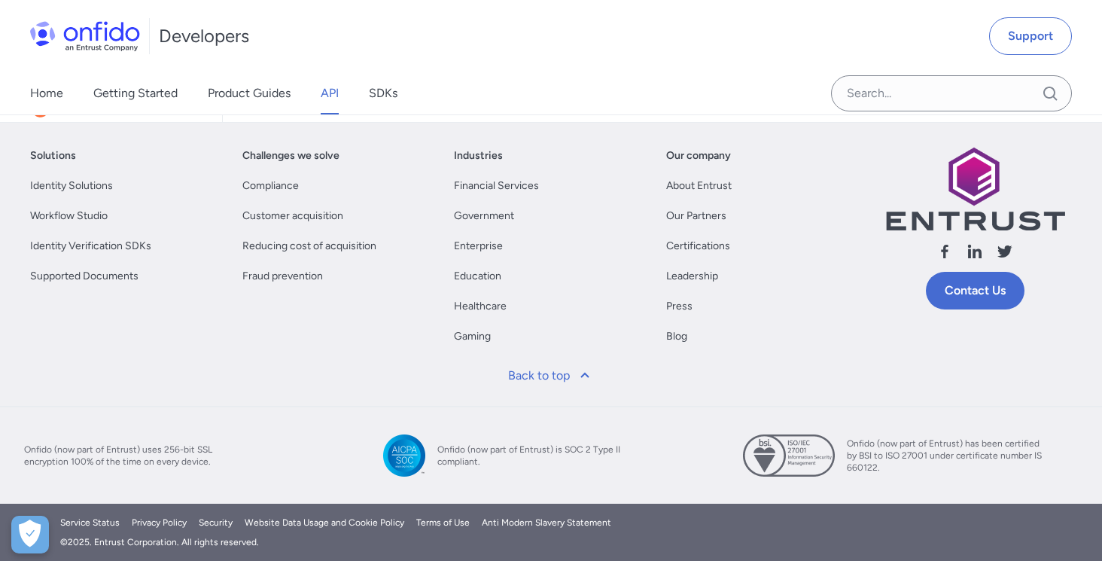
select select "http"
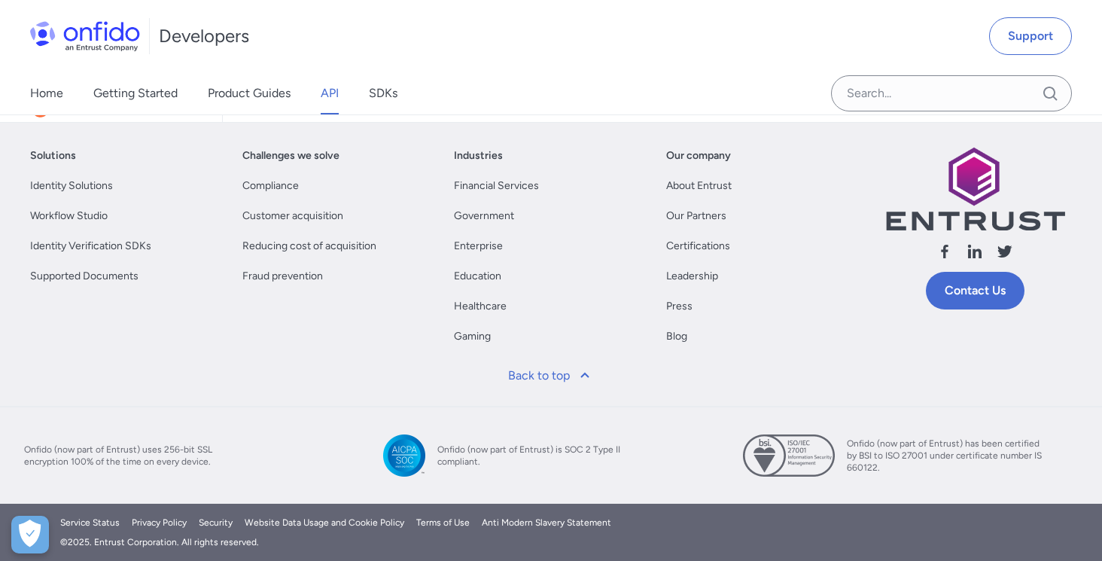
select select "http"
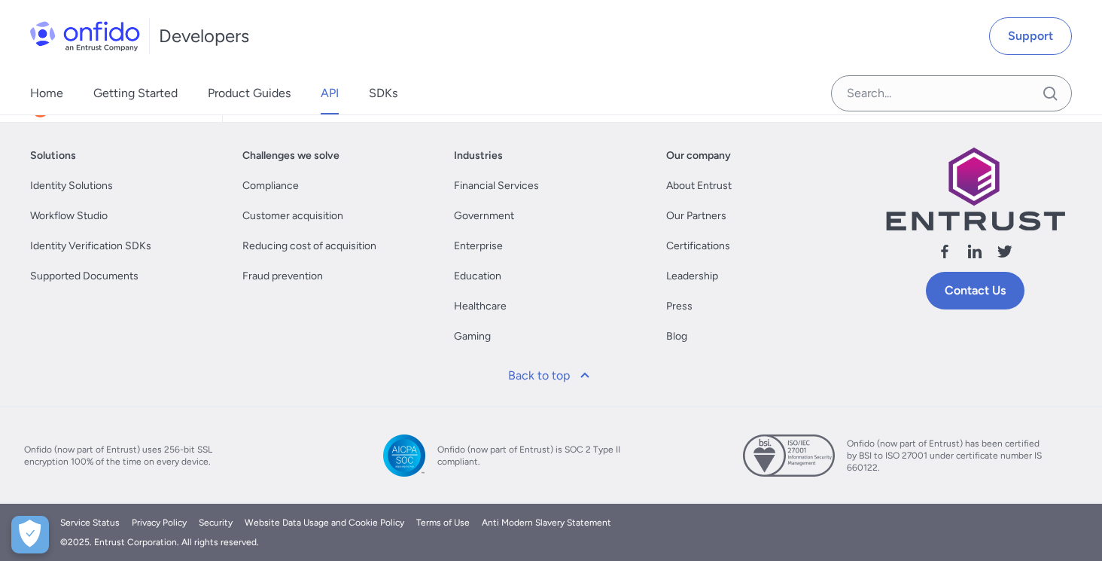
select select "http"
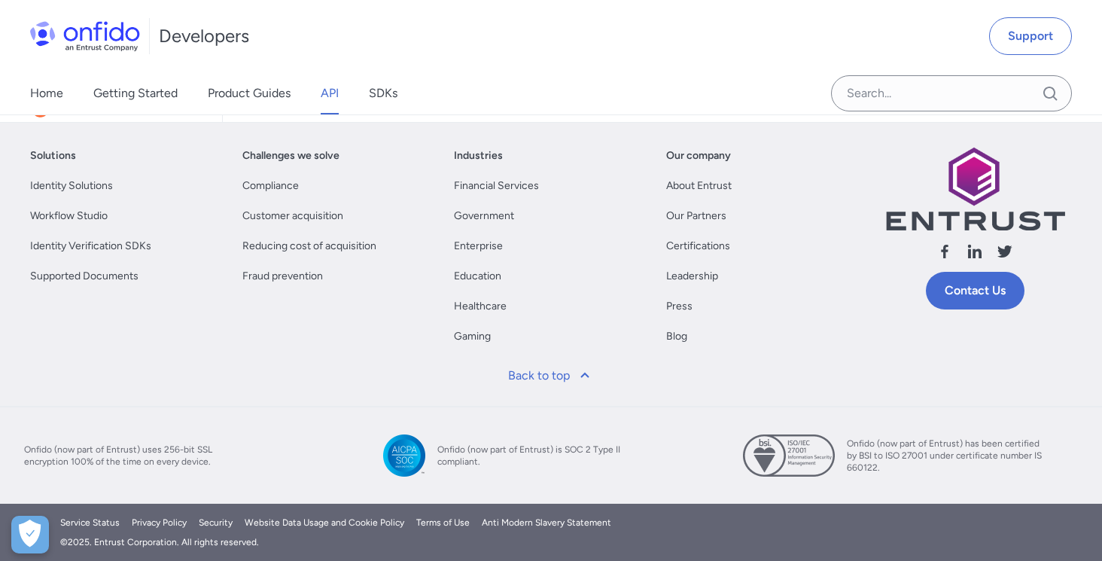
select select "http"
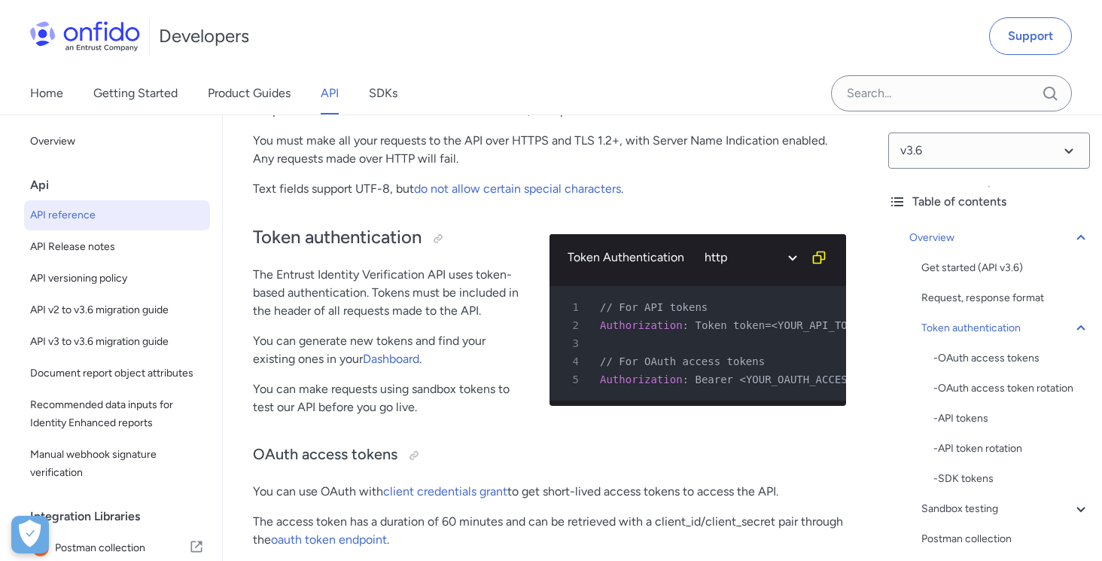
scroll to position [497, 0]
